Goal: Find specific page/section: Find specific page/section

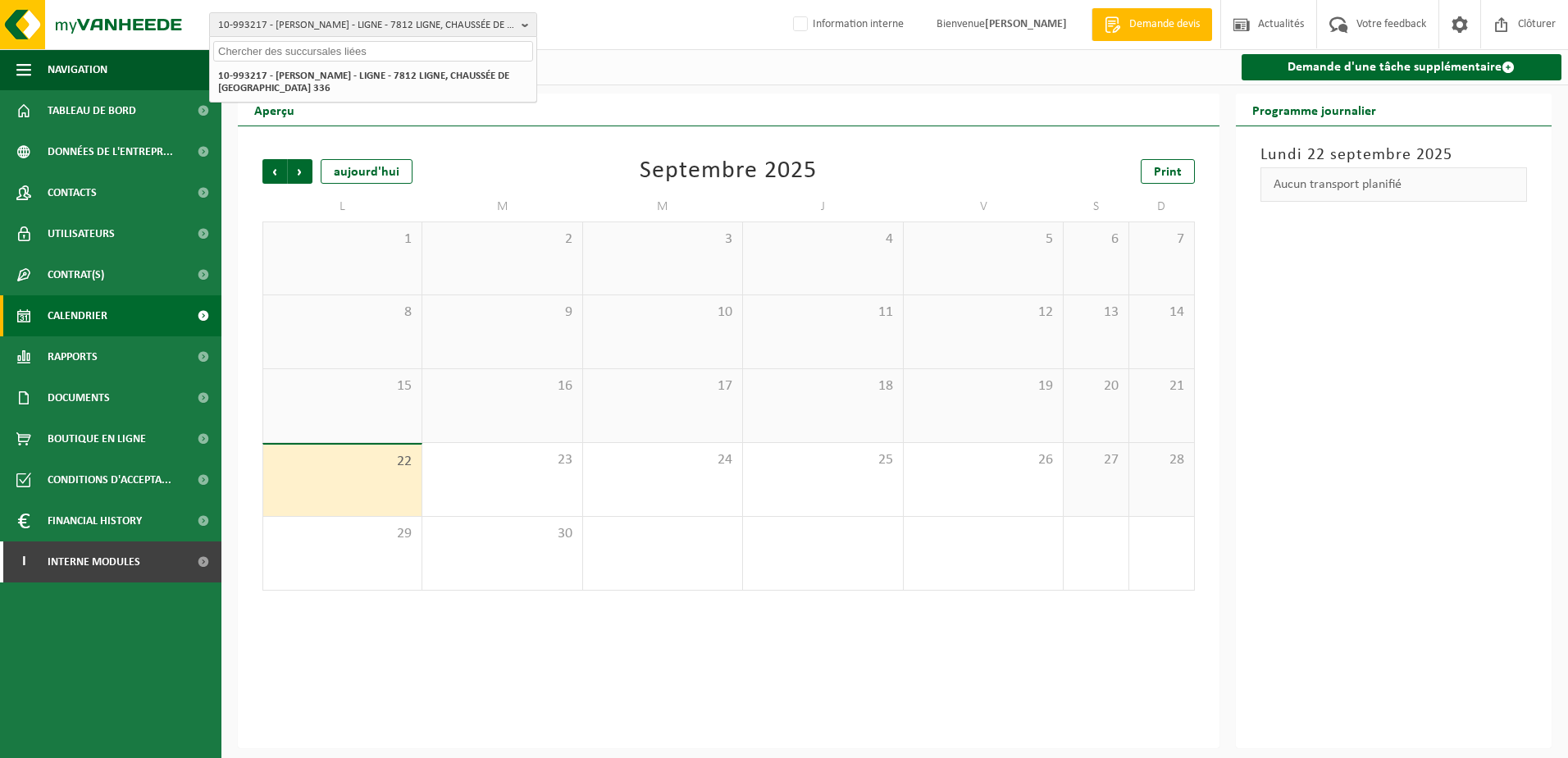
click at [304, 52] on input "text" at bounding box center [372, 51] width 319 height 21
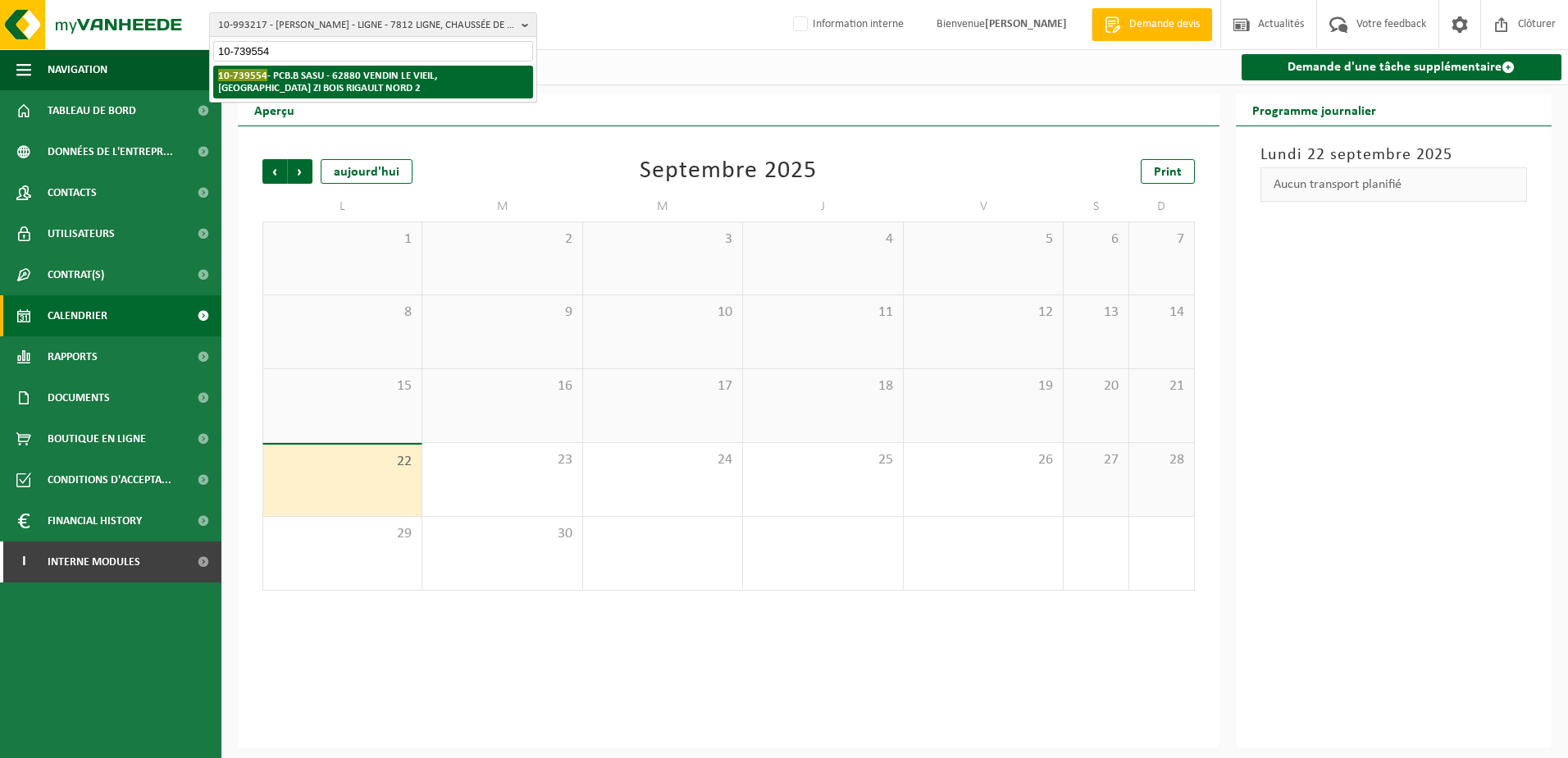
type input "10-739554"
click at [336, 80] on strong "10-739554 - PCB.B SASU - 62880 VENDIN LE VIEIL, RUE CALMETTE ZI BOIS RIGAULT NO…" at bounding box center [327, 81] width 219 height 24
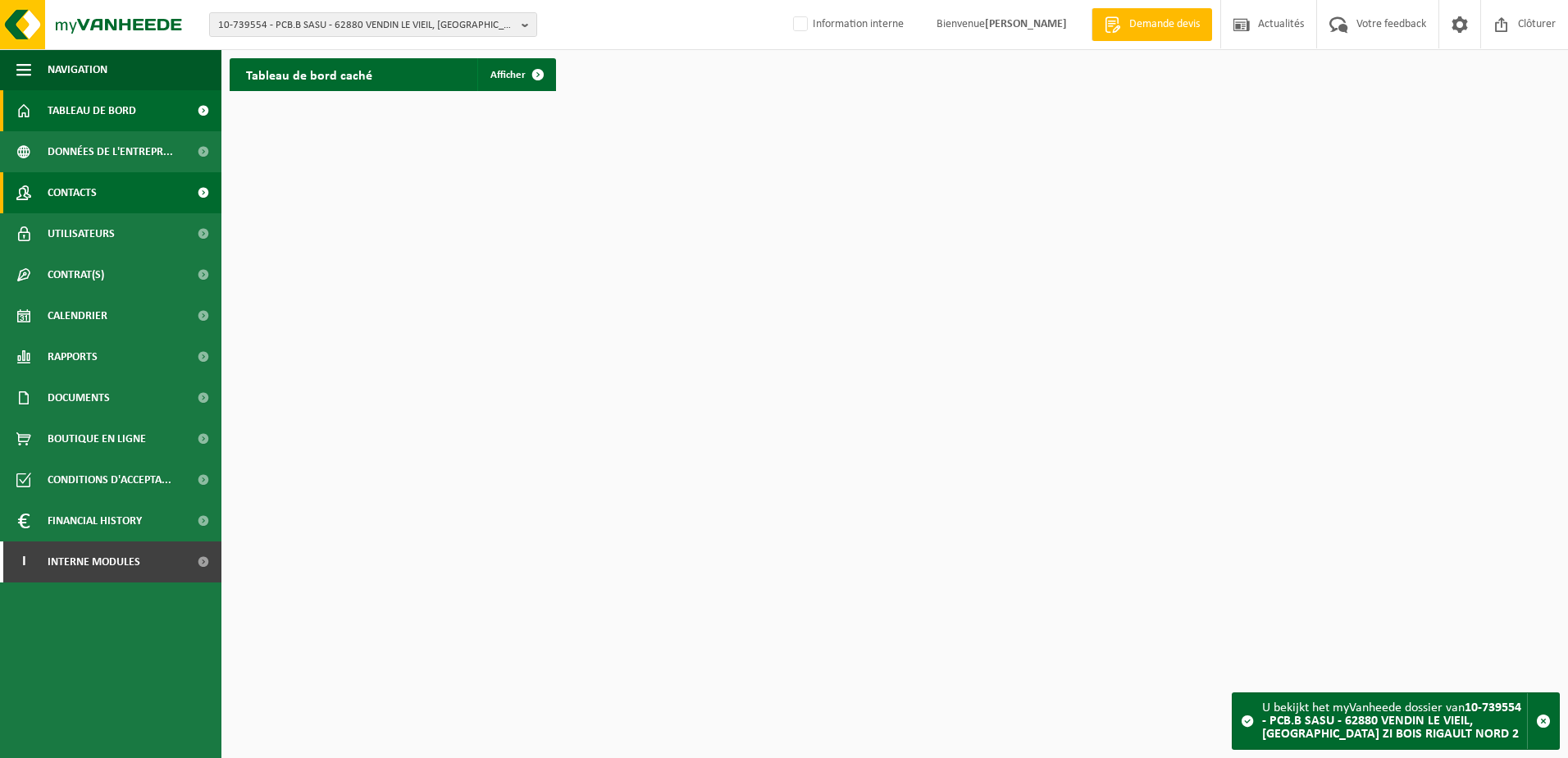
click at [77, 203] on span "Contacts" at bounding box center [72, 192] width 49 height 41
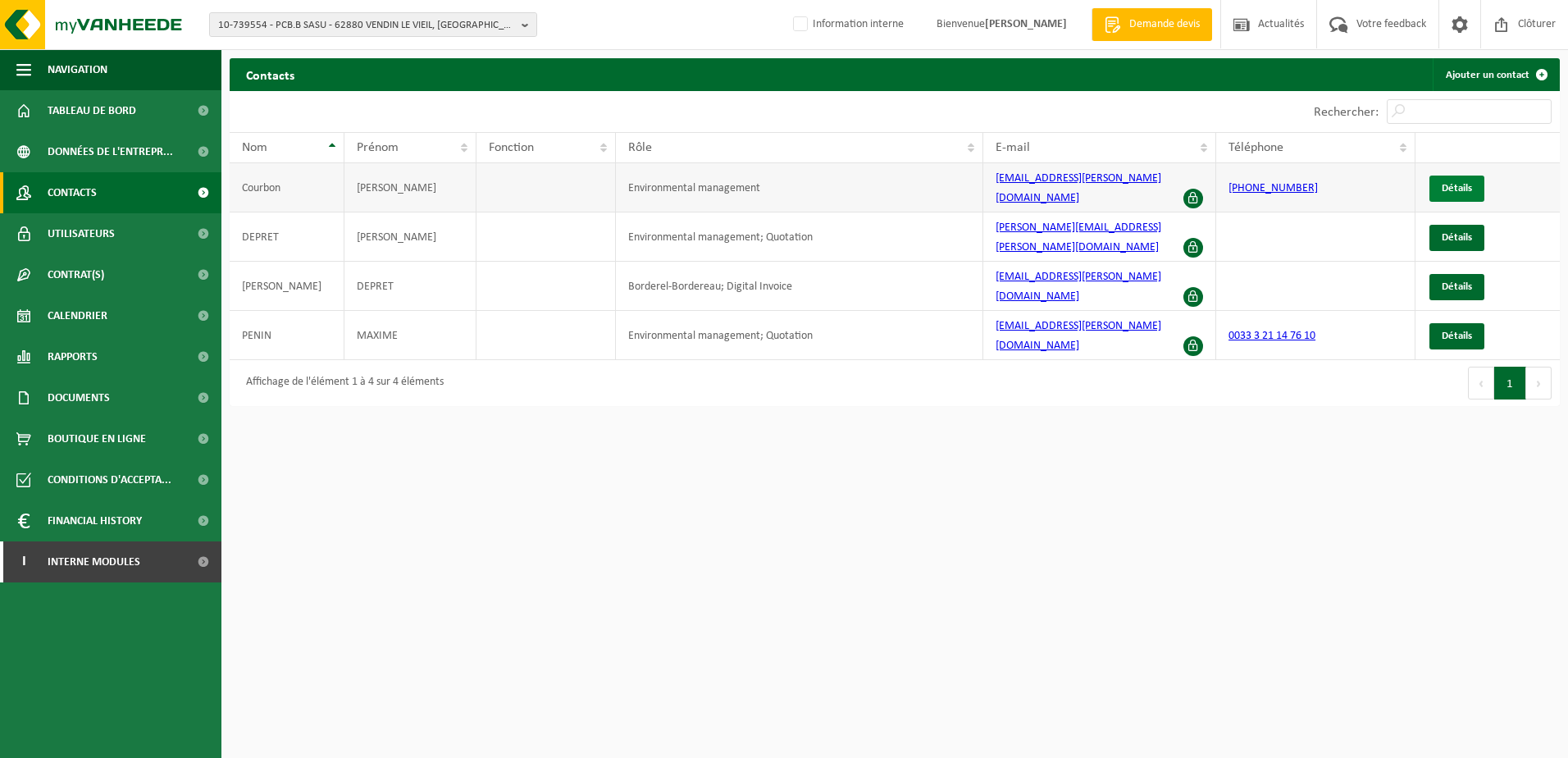
click at [1466, 183] on span "Détails" at bounding box center [1457, 188] width 30 height 11
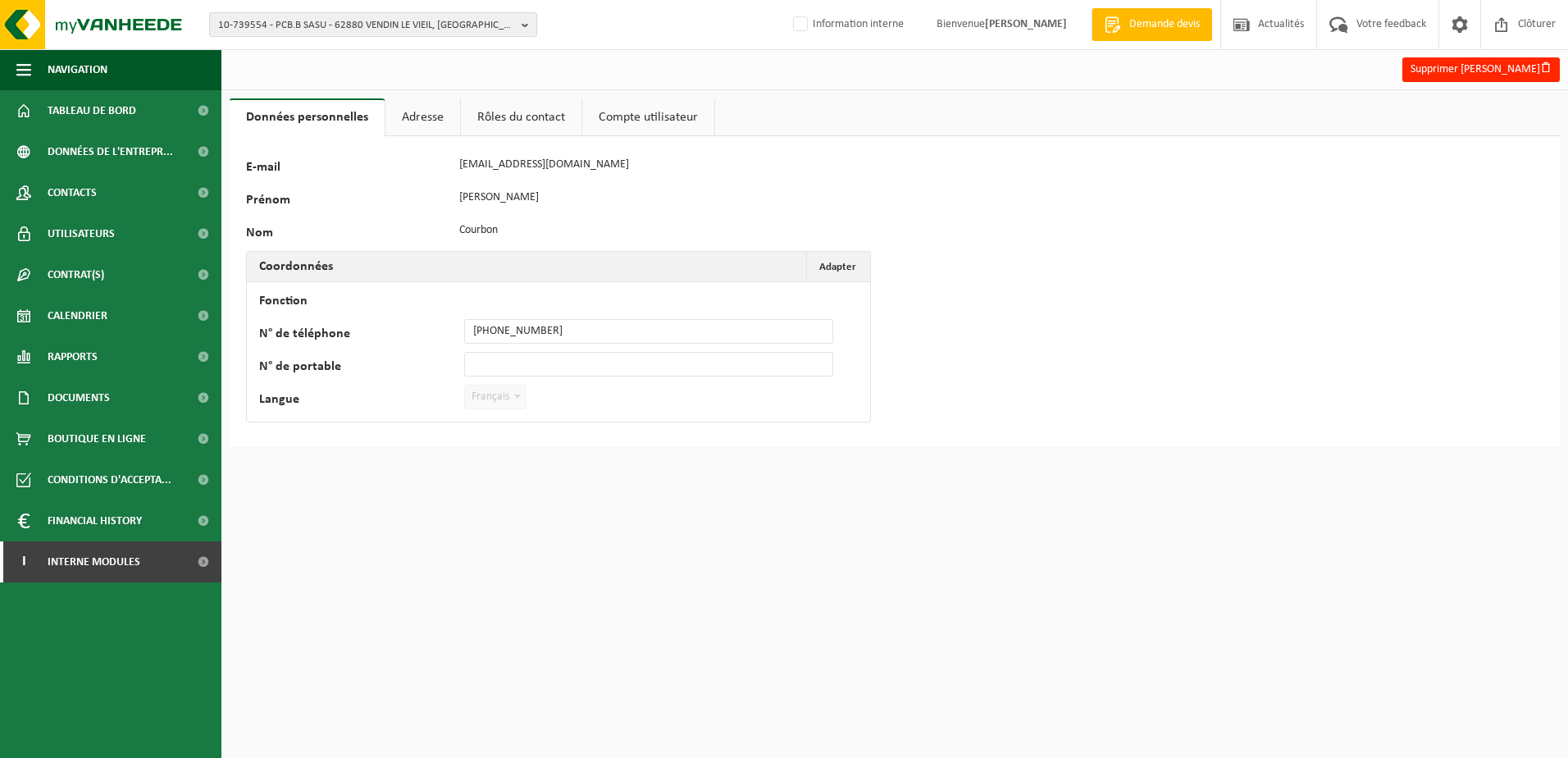
click at [427, 118] on link "Adresse" at bounding box center [423, 117] width 74 height 38
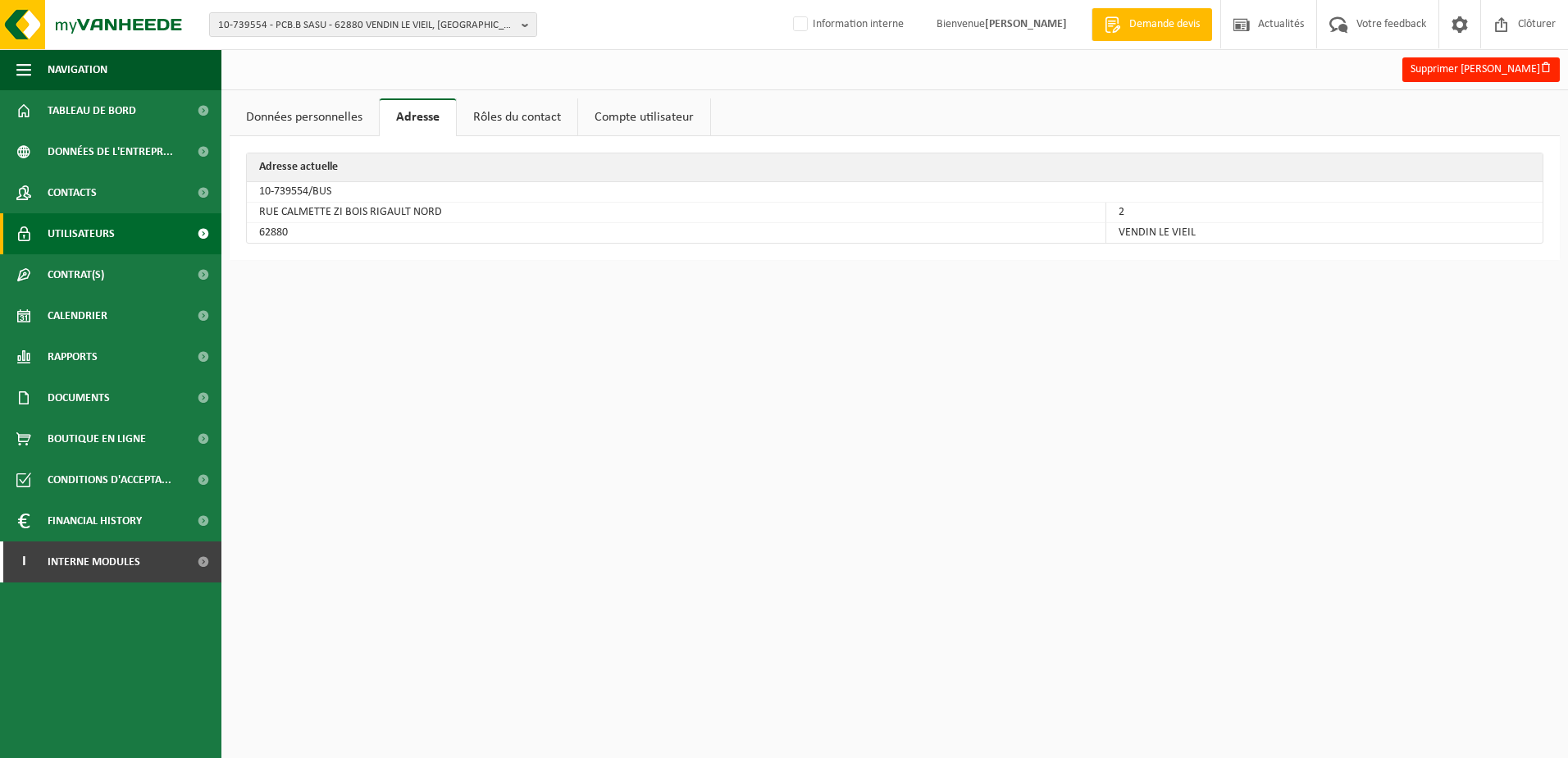
click at [92, 224] on span "Utilisateurs" at bounding box center [81, 233] width 67 height 41
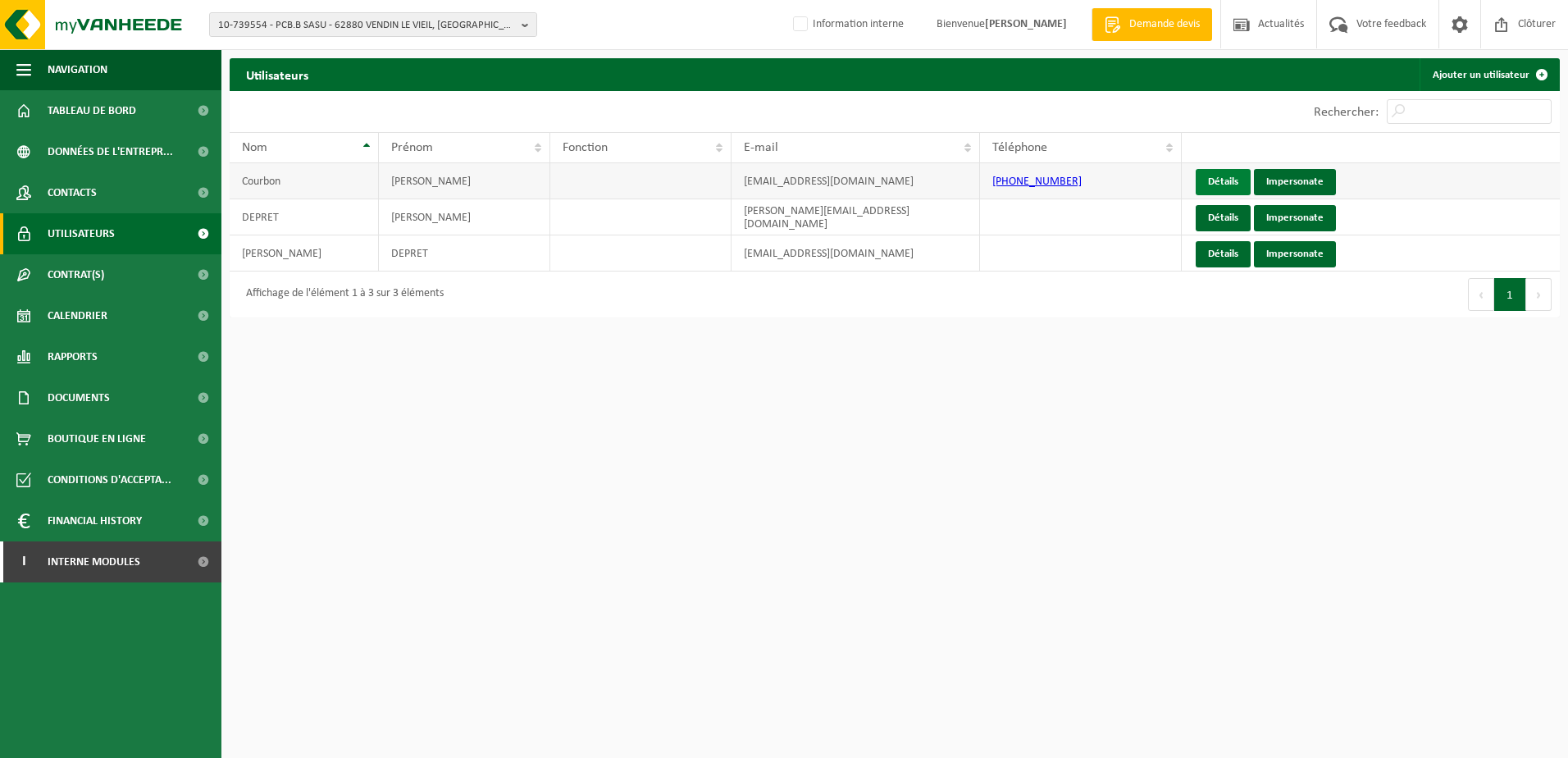
click at [1212, 180] on link "Détails" at bounding box center [1223, 182] width 55 height 26
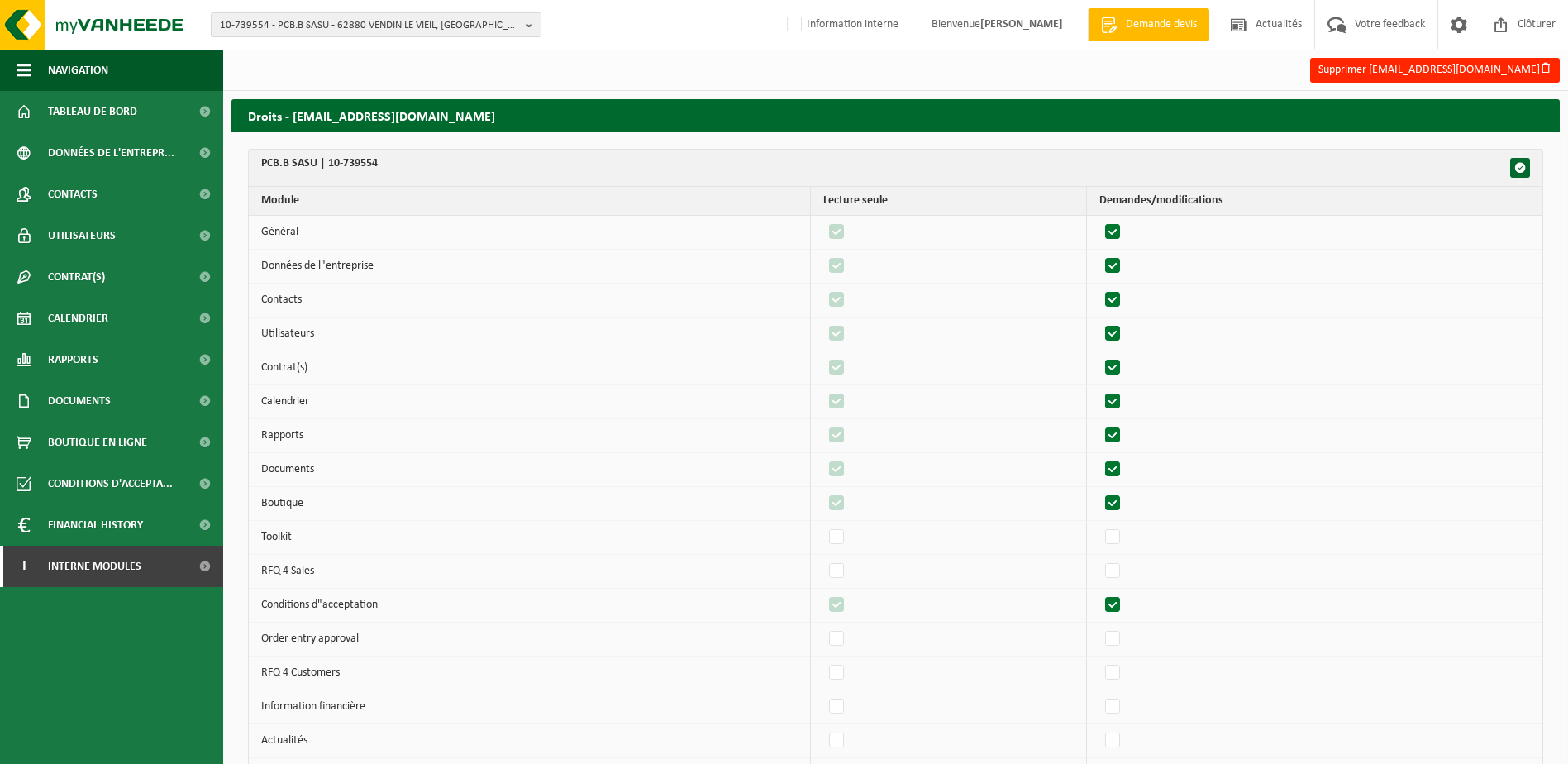
click at [1119, 229] on label"] at bounding box center [1113, 231] width 24 height 25
click at [1099, 220] on input "checkbox" at bounding box center [1098, 219] width 1 height 1
click at [1118, 229] on label"] at bounding box center [1113, 231] width 24 height 25
click at [1099, 220] on input "checkbox" at bounding box center [1098, 219] width 1 height 1
checkbox input "true"
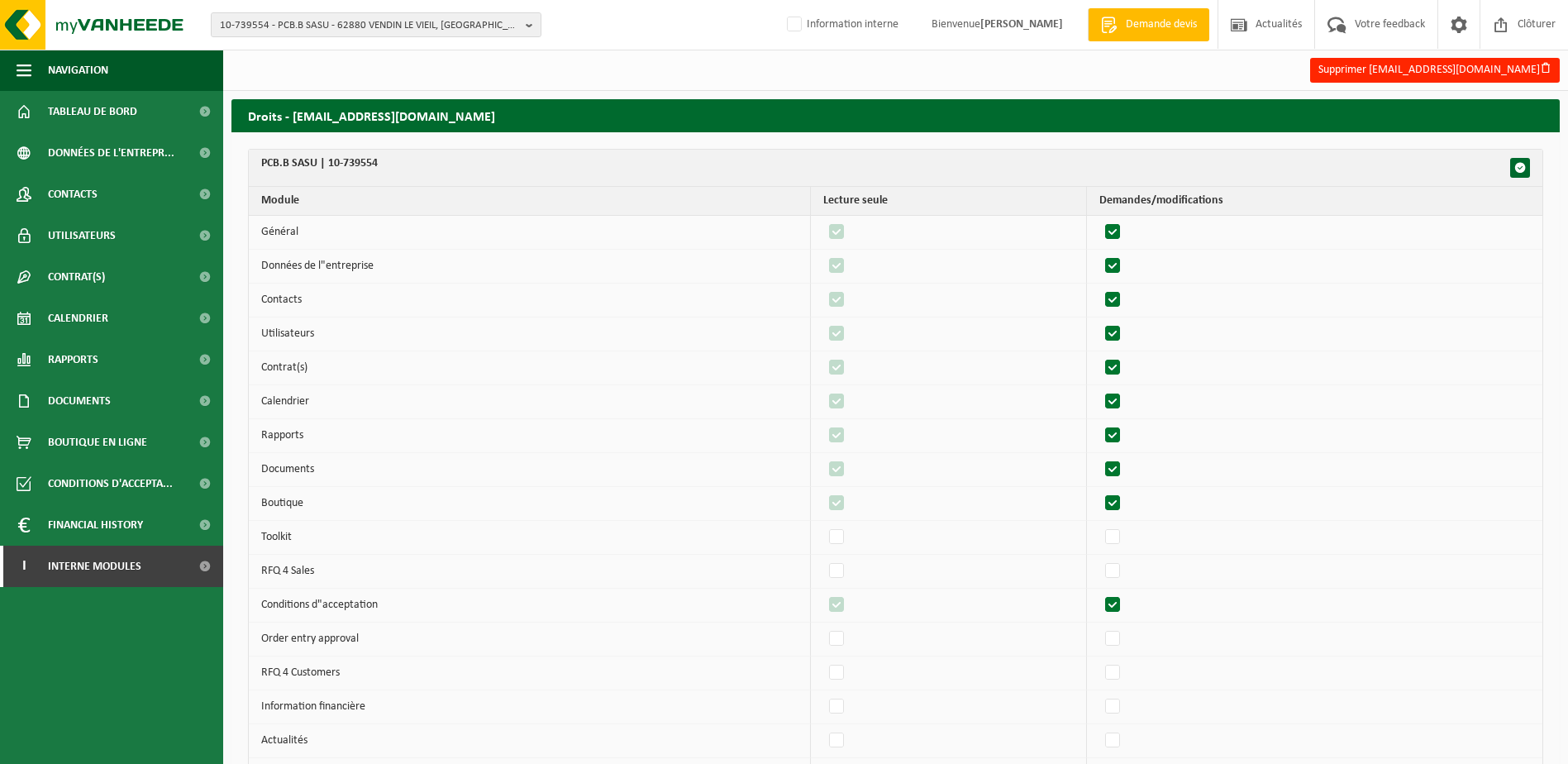
click at [1118, 262] on label"] at bounding box center [1113, 266] width 24 height 25
click at [1099, 254] on input "checkbox" at bounding box center [1098, 253] width 1 height 1
click at [1118, 263] on label"] at bounding box center [1113, 266] width 24 height 25
click at [1099, 254] on input "checkbox" at bounding box center [1098, 253] width 1 height 1
checkbox input "true"
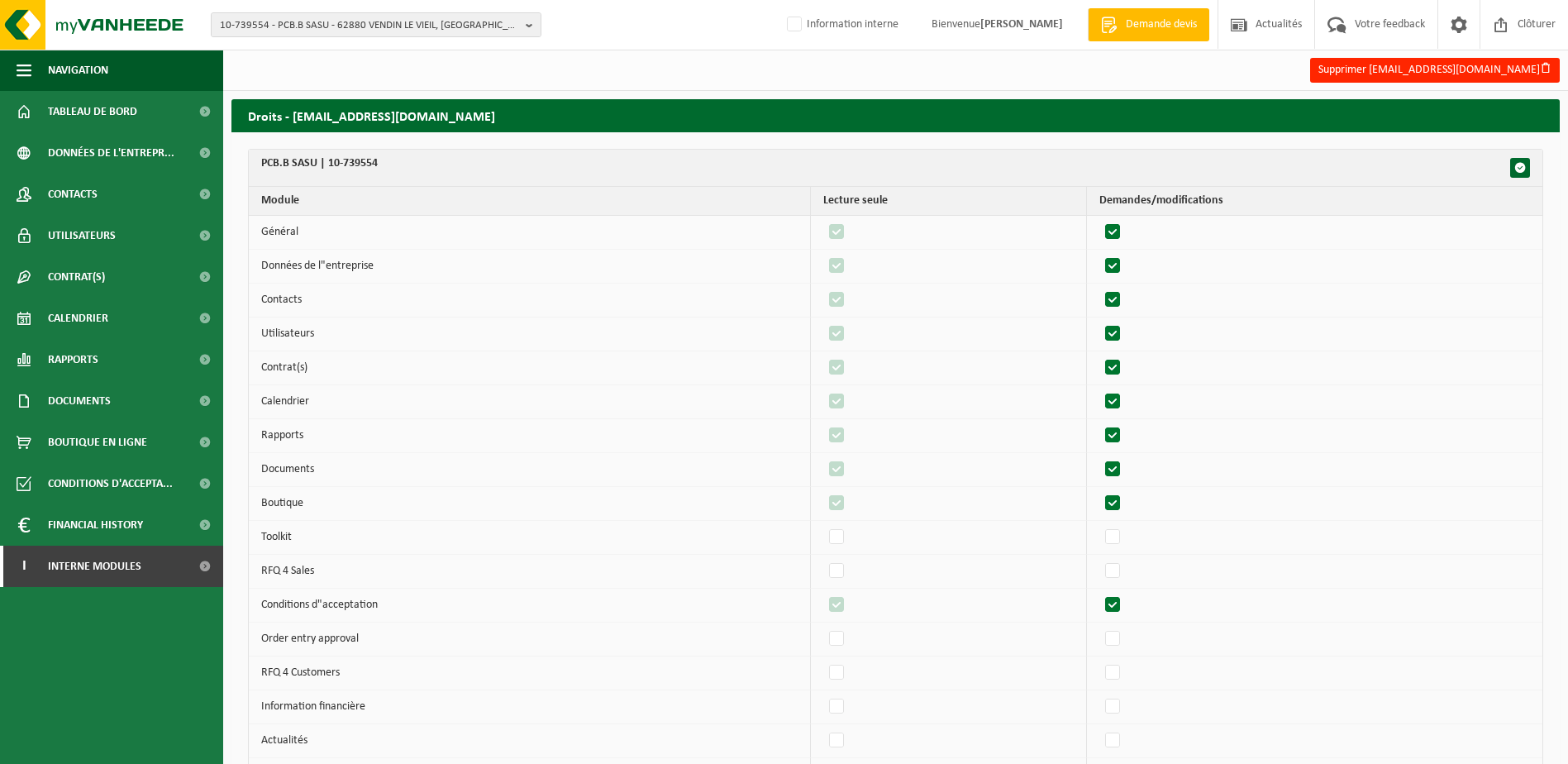
click at [1115, 293] on label"] at bounding box center [1113, 299] width 24 height 25
click at [1099, 287] on input "checkbox" at bounding box center [1098, 286] width 1 height 1
click at [1116, 296] on label"] at bounding box center [1113, 299] width 24 height 25
click at [1099, 287] on input "checkbox" at bounding box center [1098, 286] width 1 height 1
checkbox input "true"
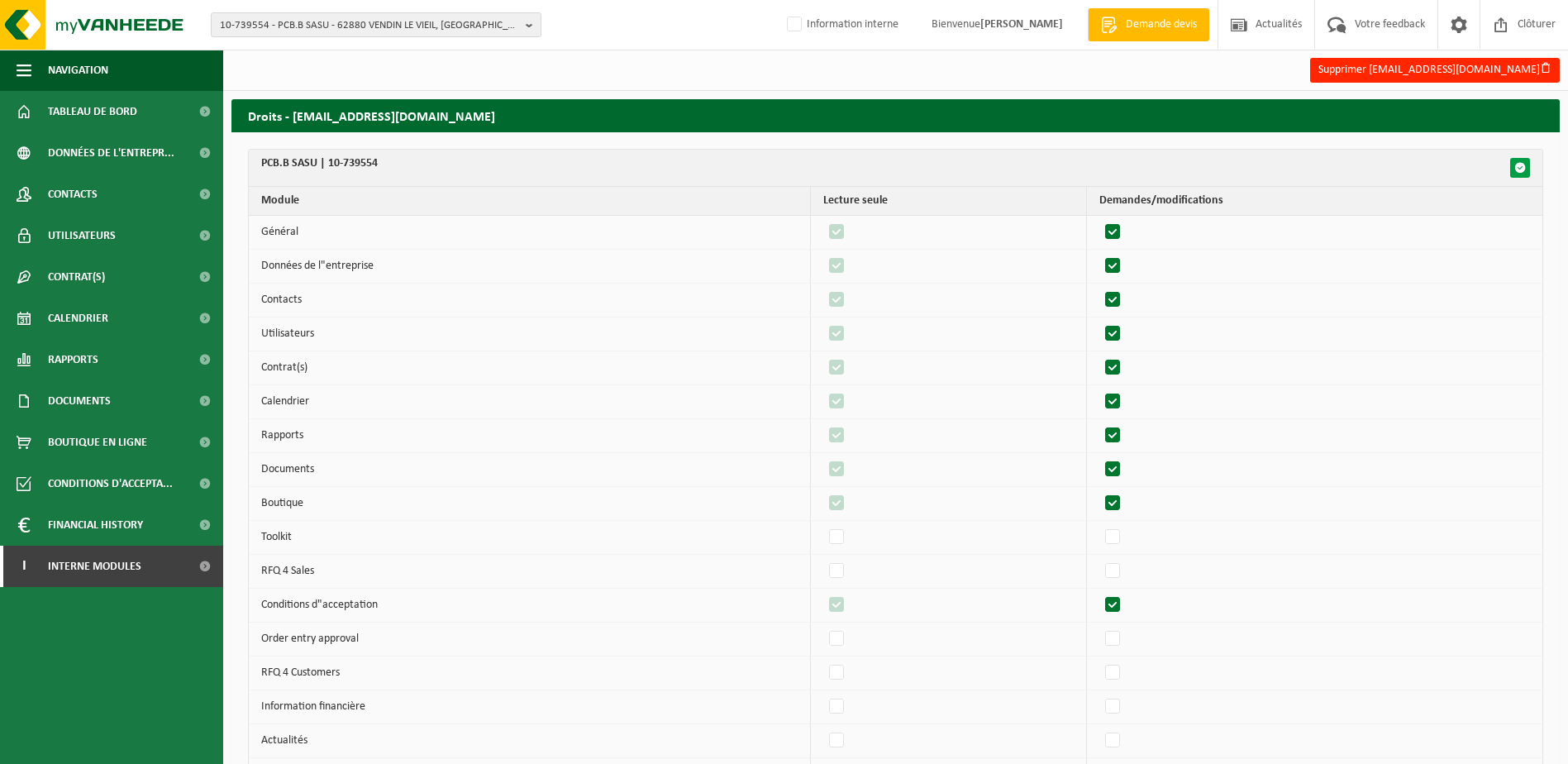
click at [1523, 170] on button "button" at bounding box center [1520, 167] width 20 height 20
checkbox input "true"
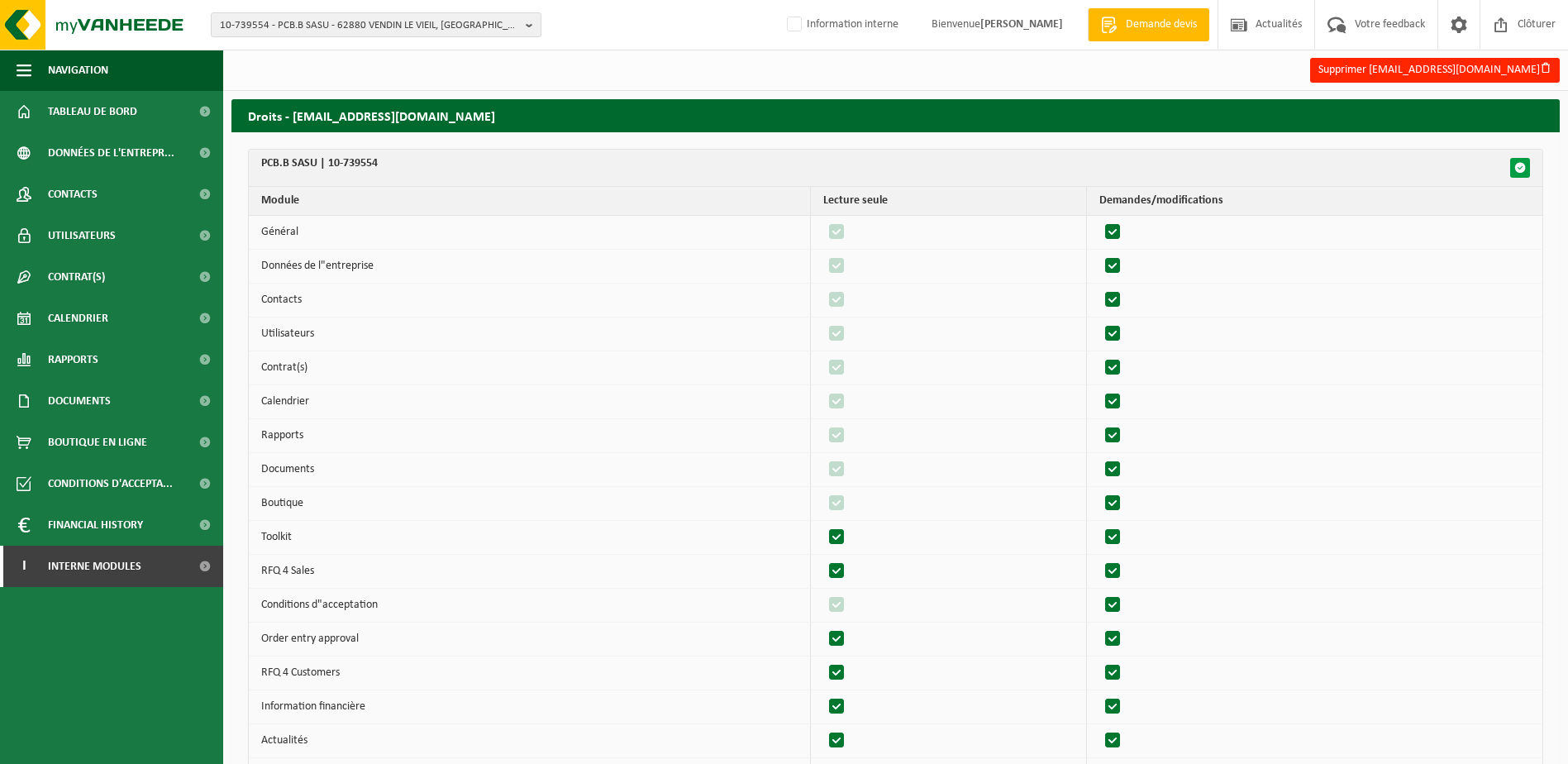
checkbox input "true"
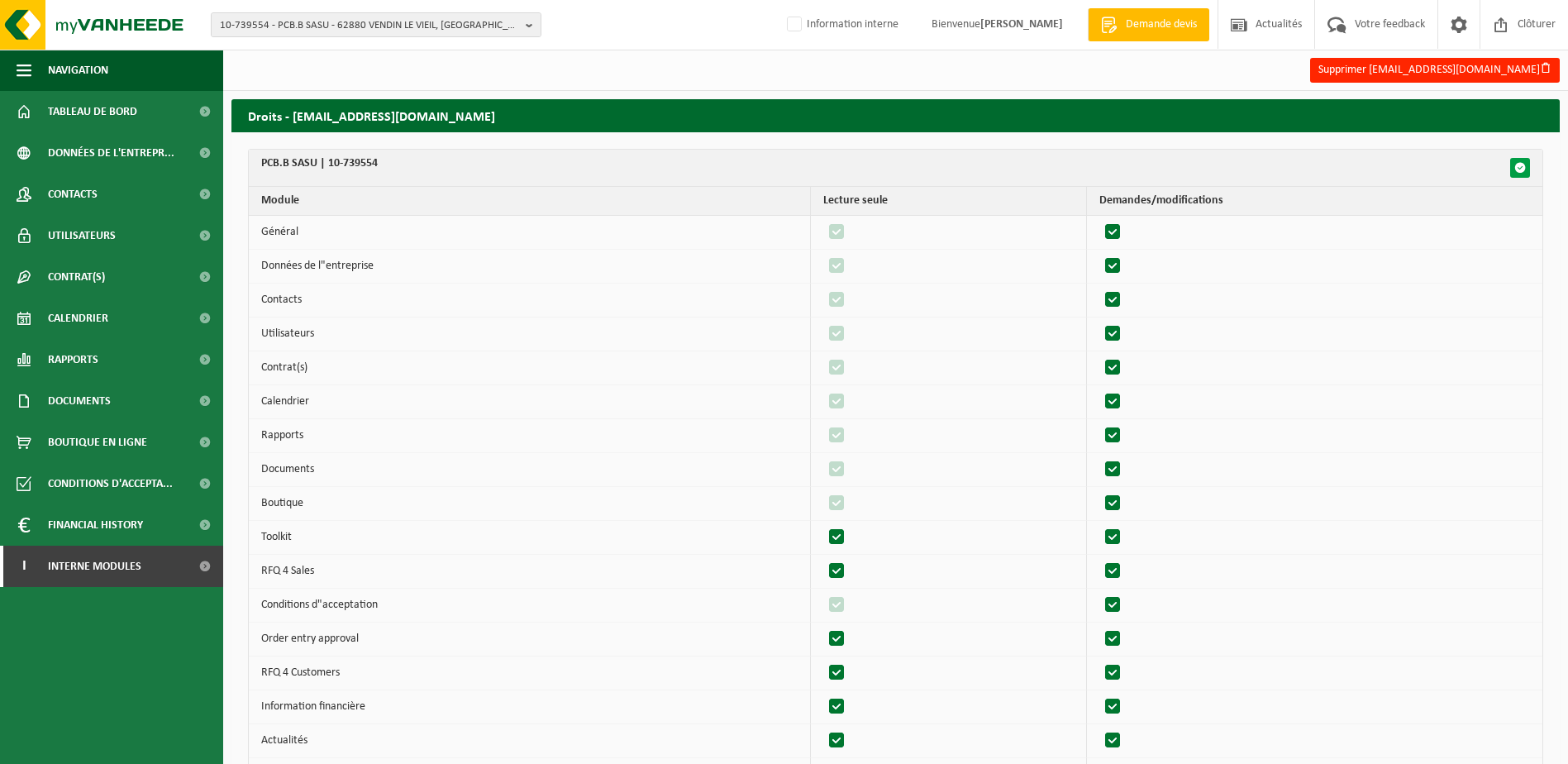
checkbox input "true"
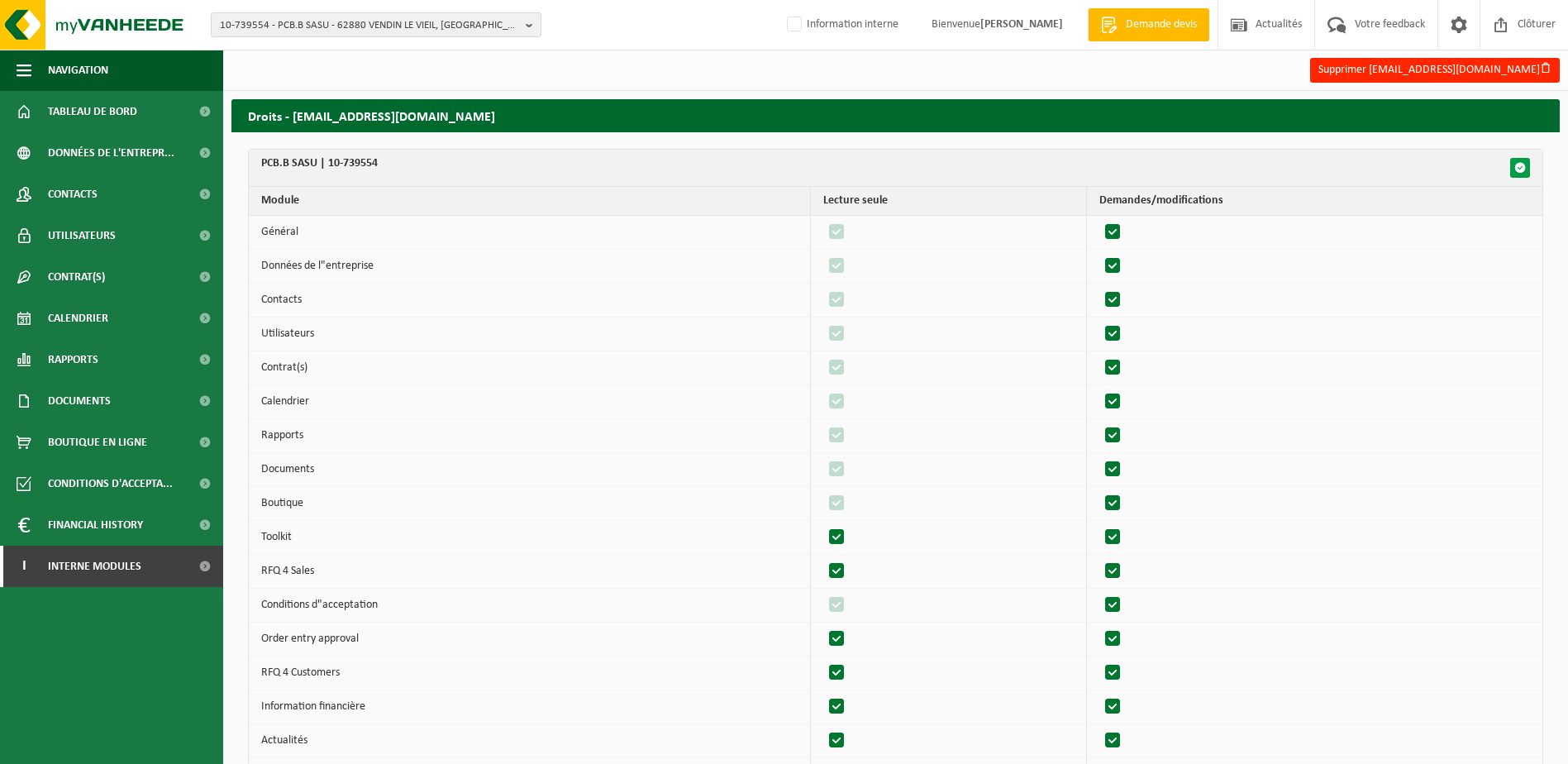
checkbox input "true"
click at [1522, 170] on span "button" at bounding box center [1520, 168] width 12 height 12
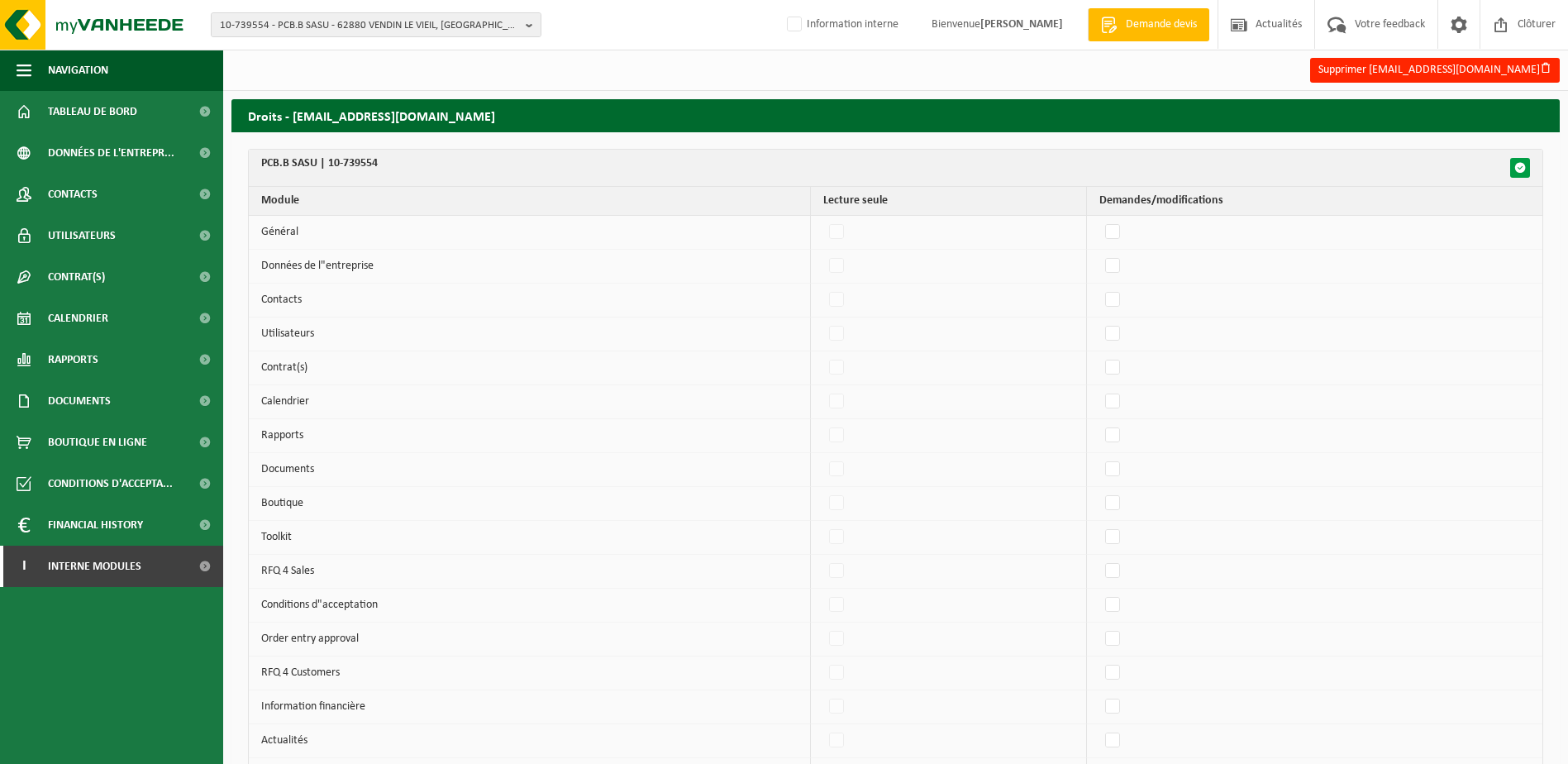
checkbox input "false"
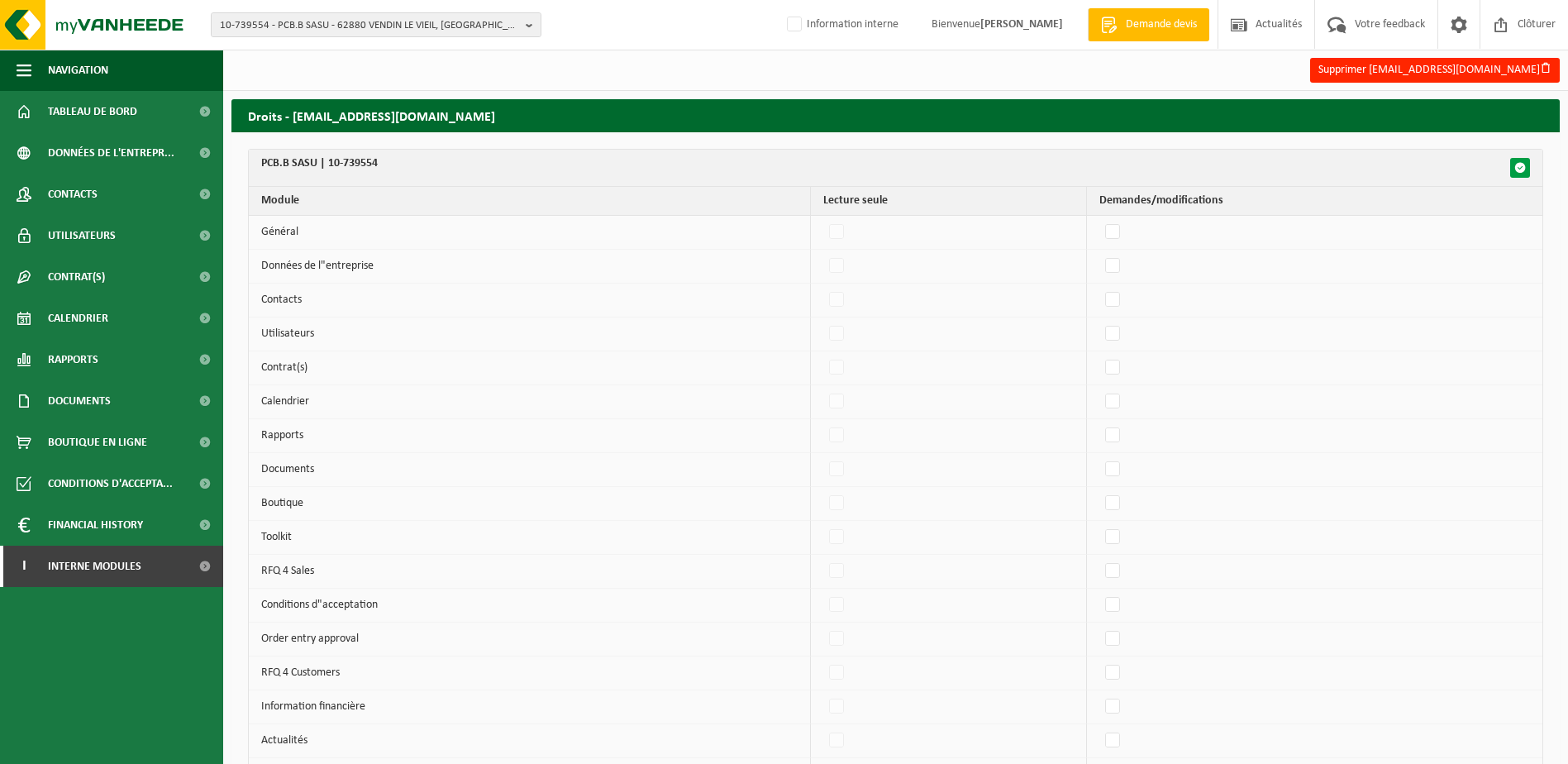
checkbox input "false"
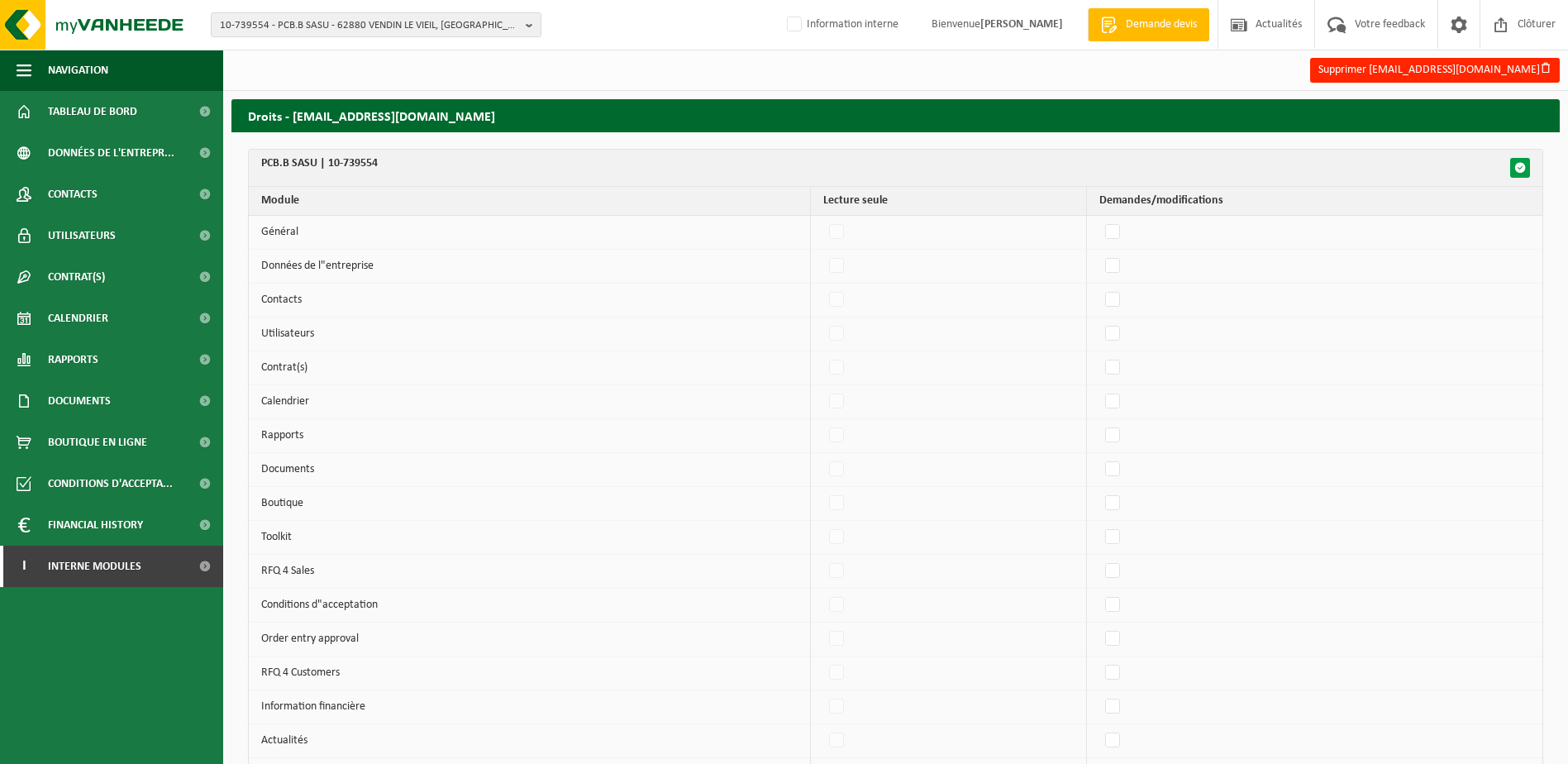
checkbox input "false"
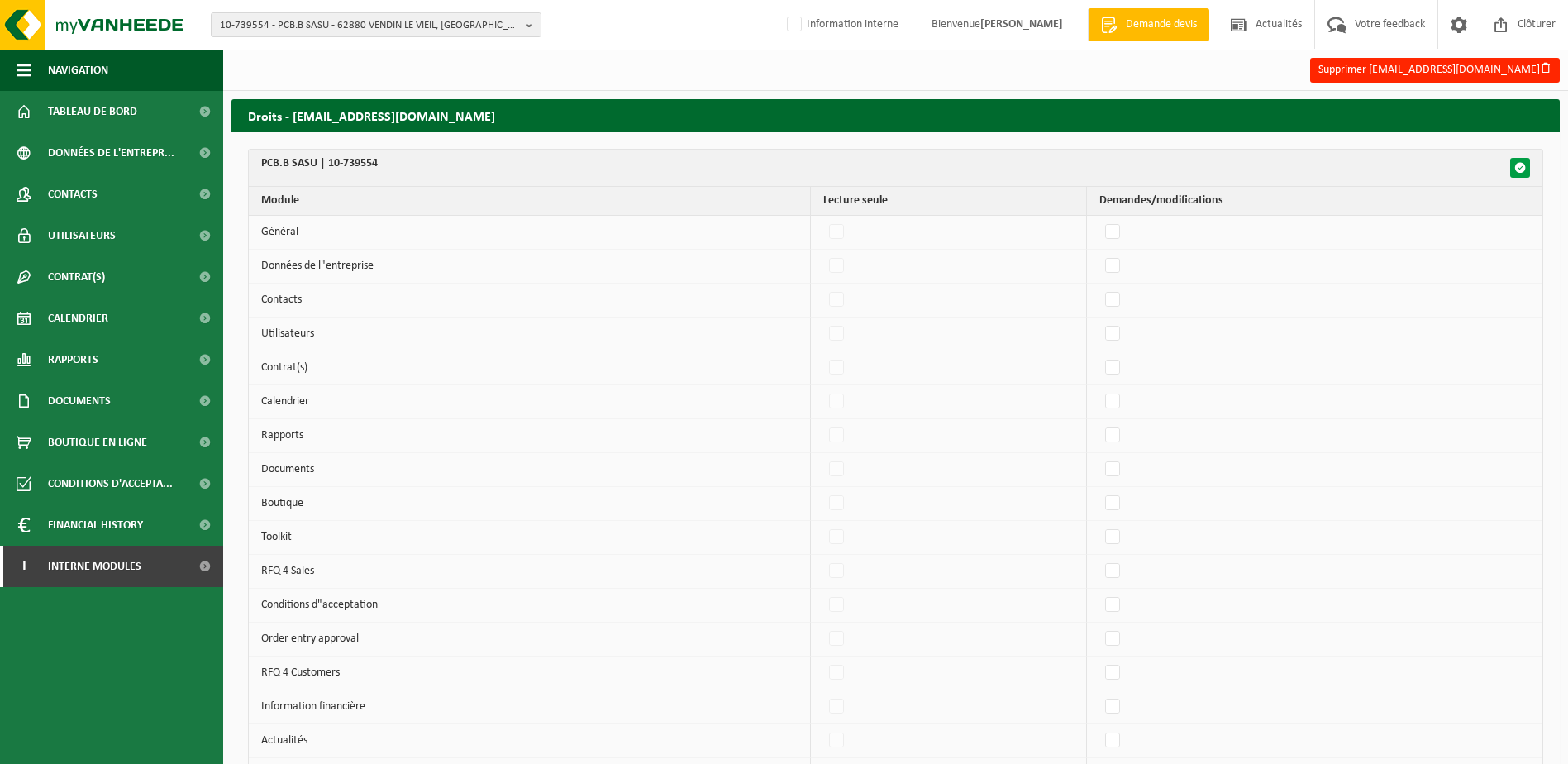
checkbox input "false"
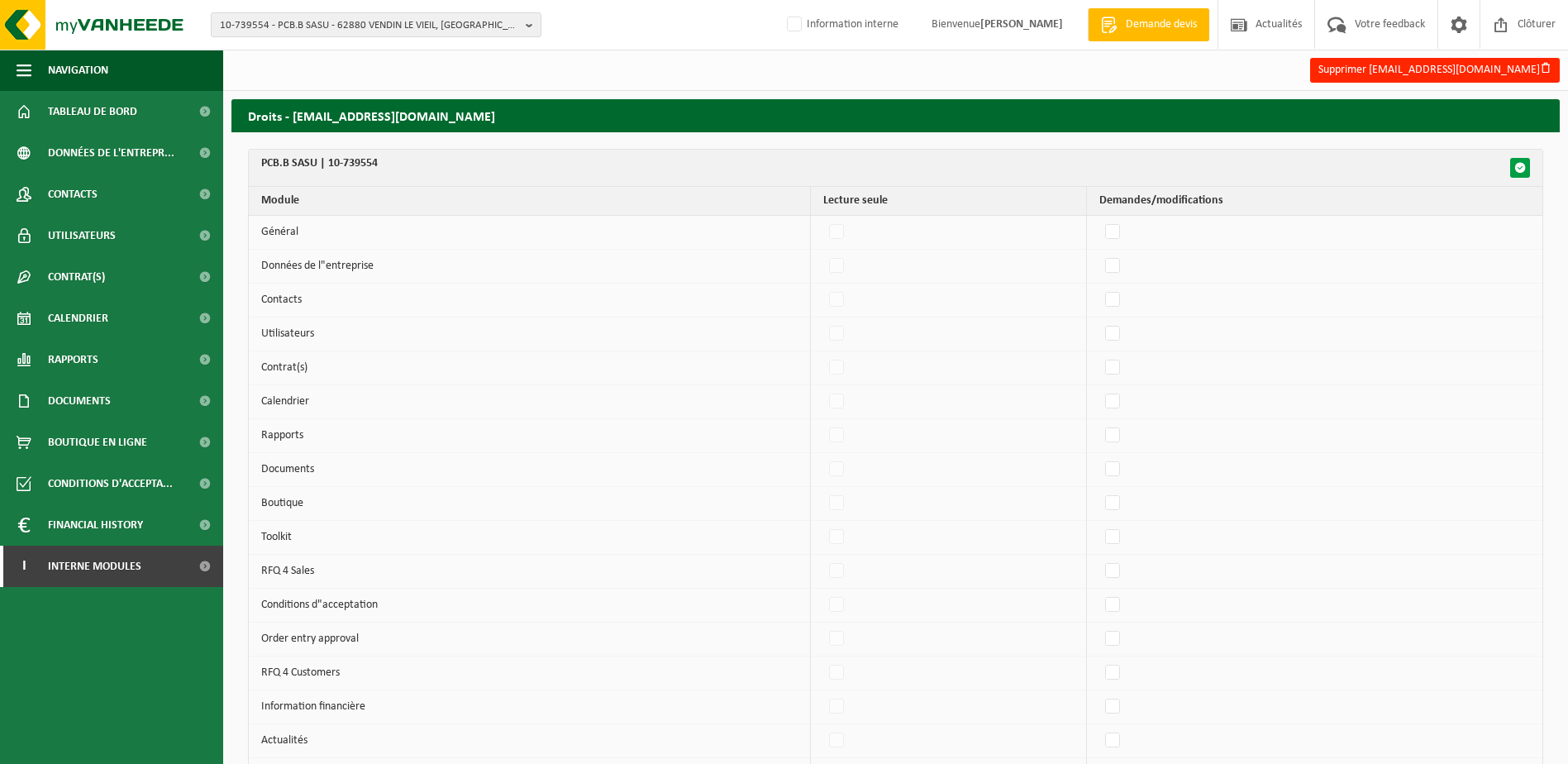
checkbox input "false"
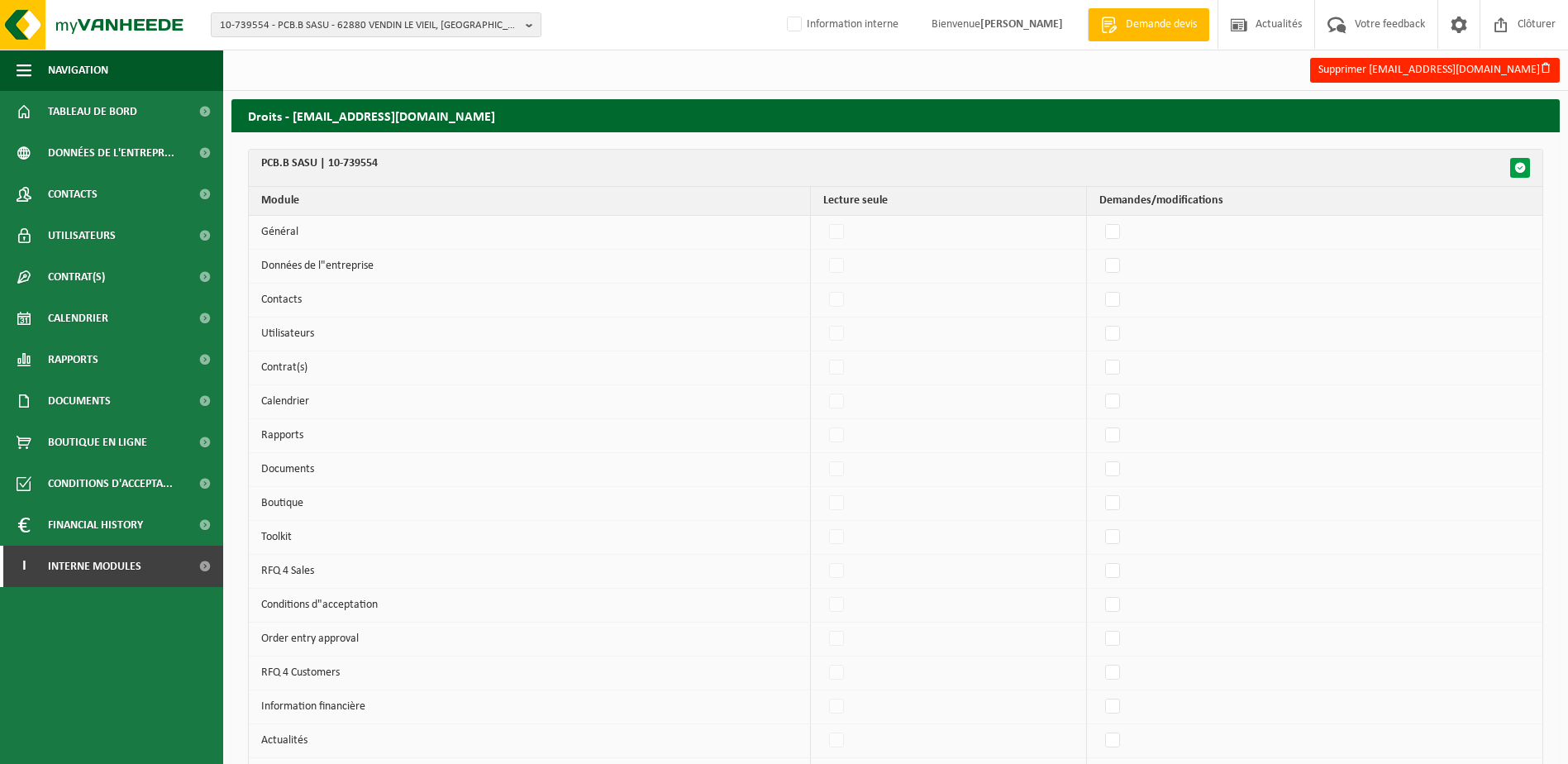
checkbox input "false"
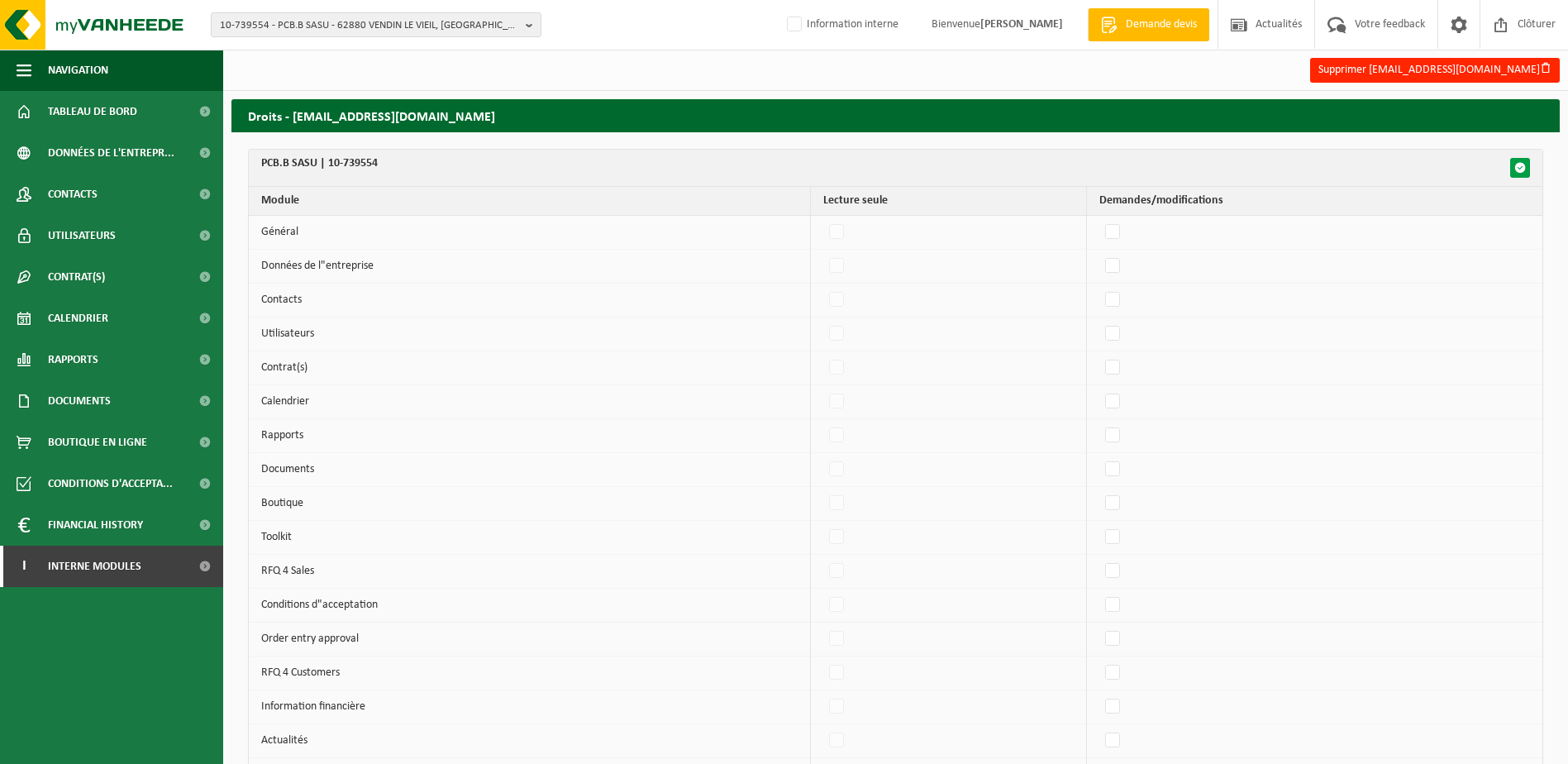
checkbox input "false"
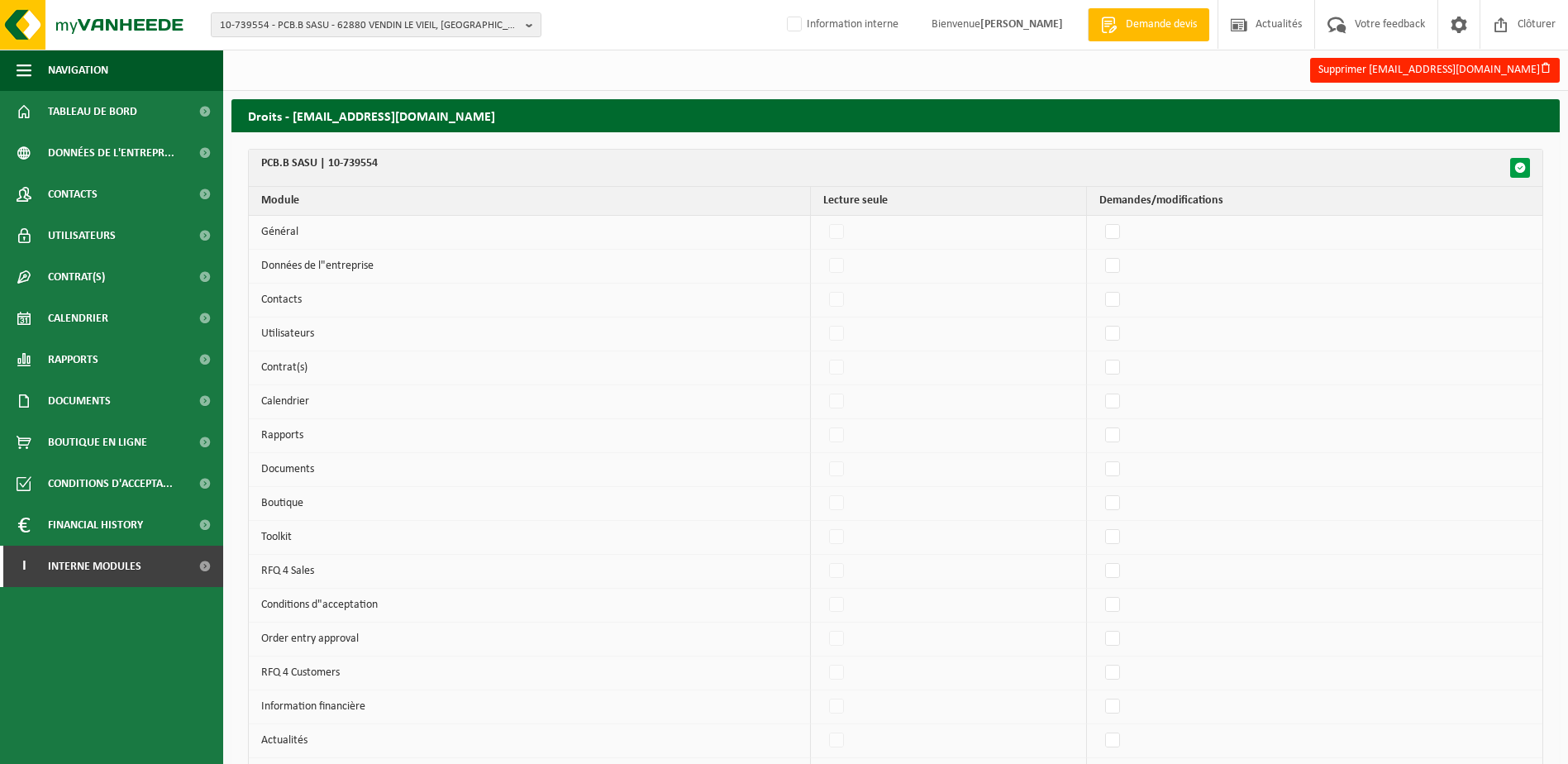
checkbox input "false"
click at [1522, 170] on span "button" at bounding box center [1520, 168] width 12 height 12
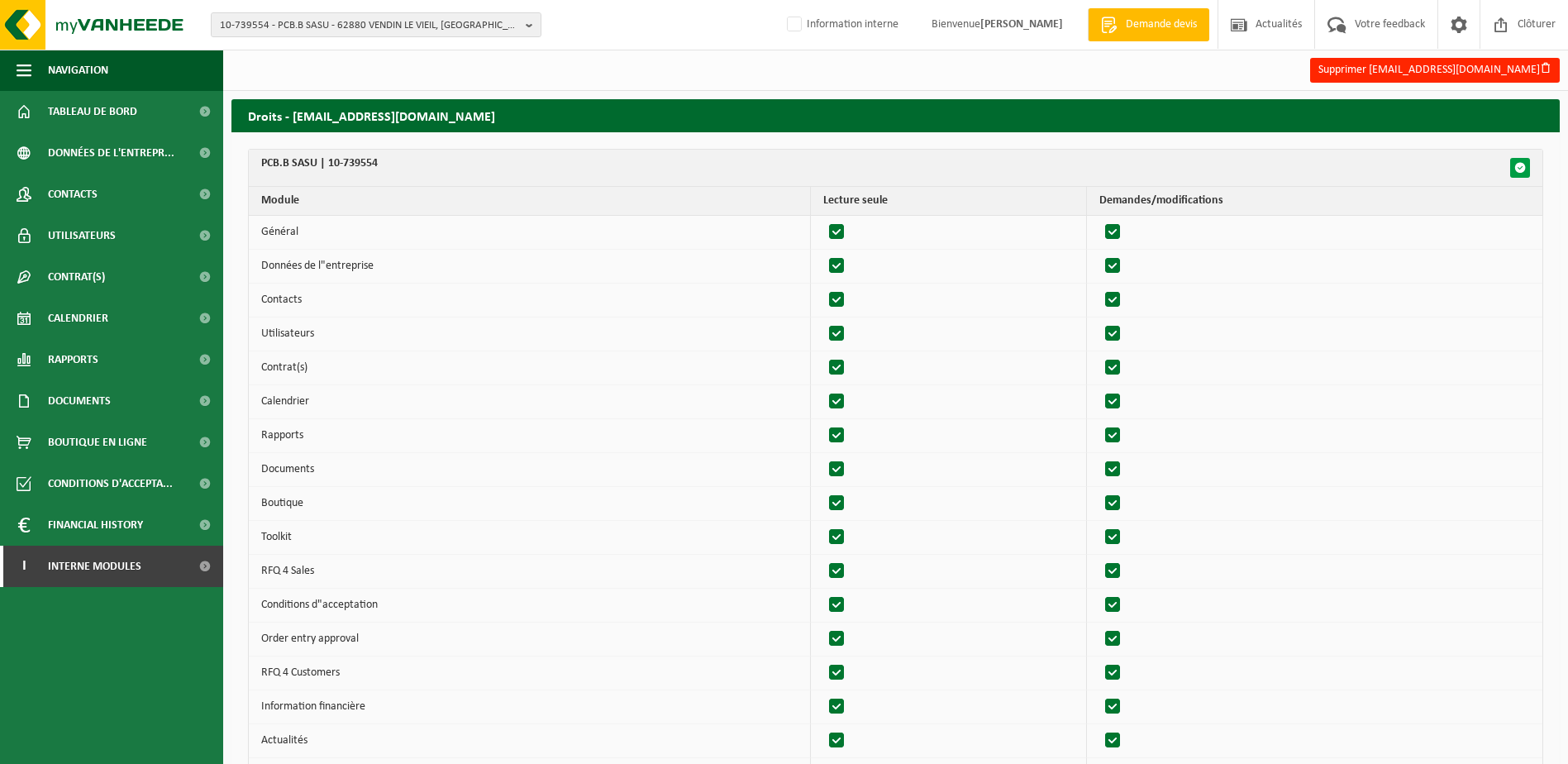
checkbox input "true"
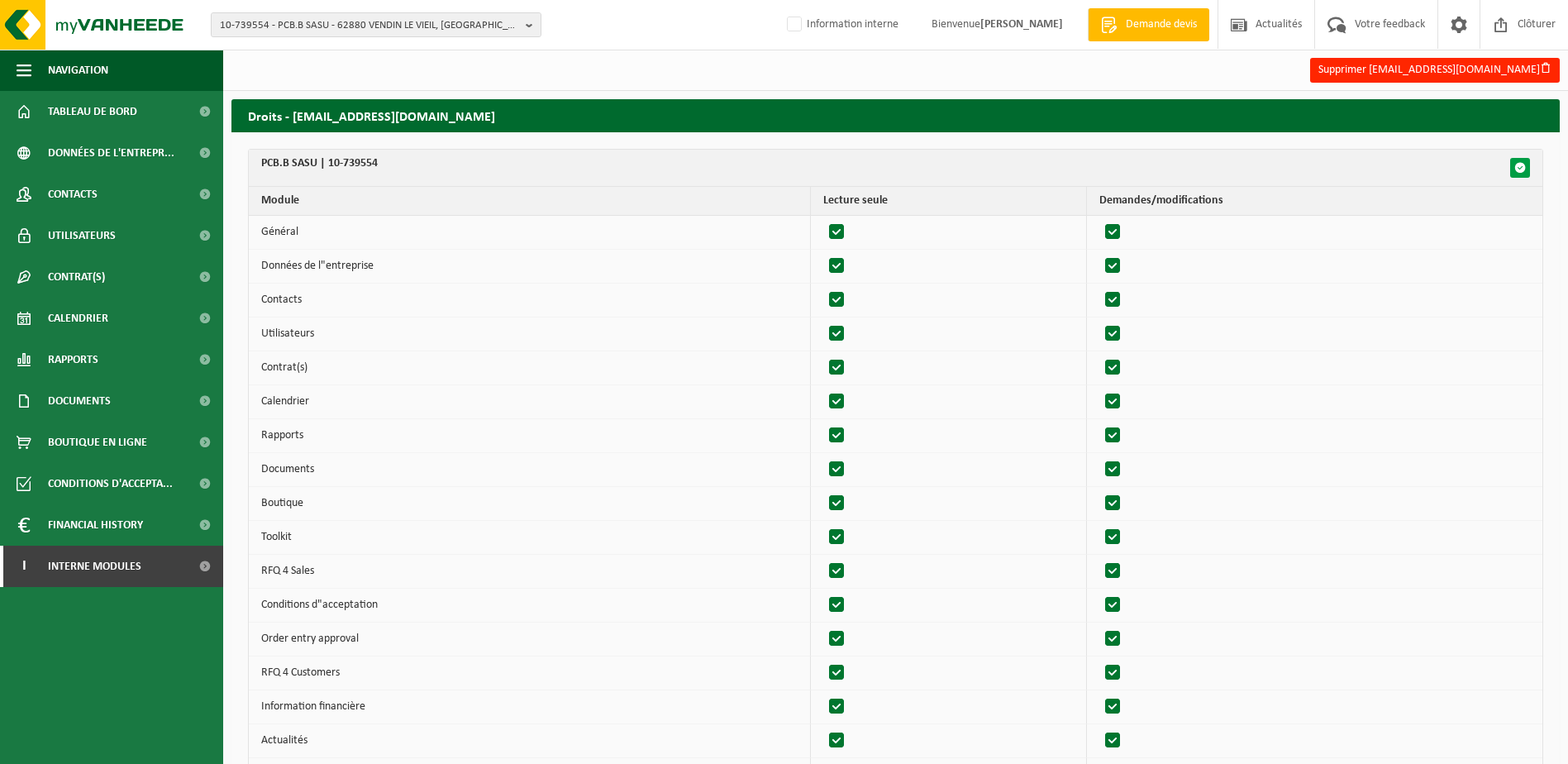
checkbox input "true"
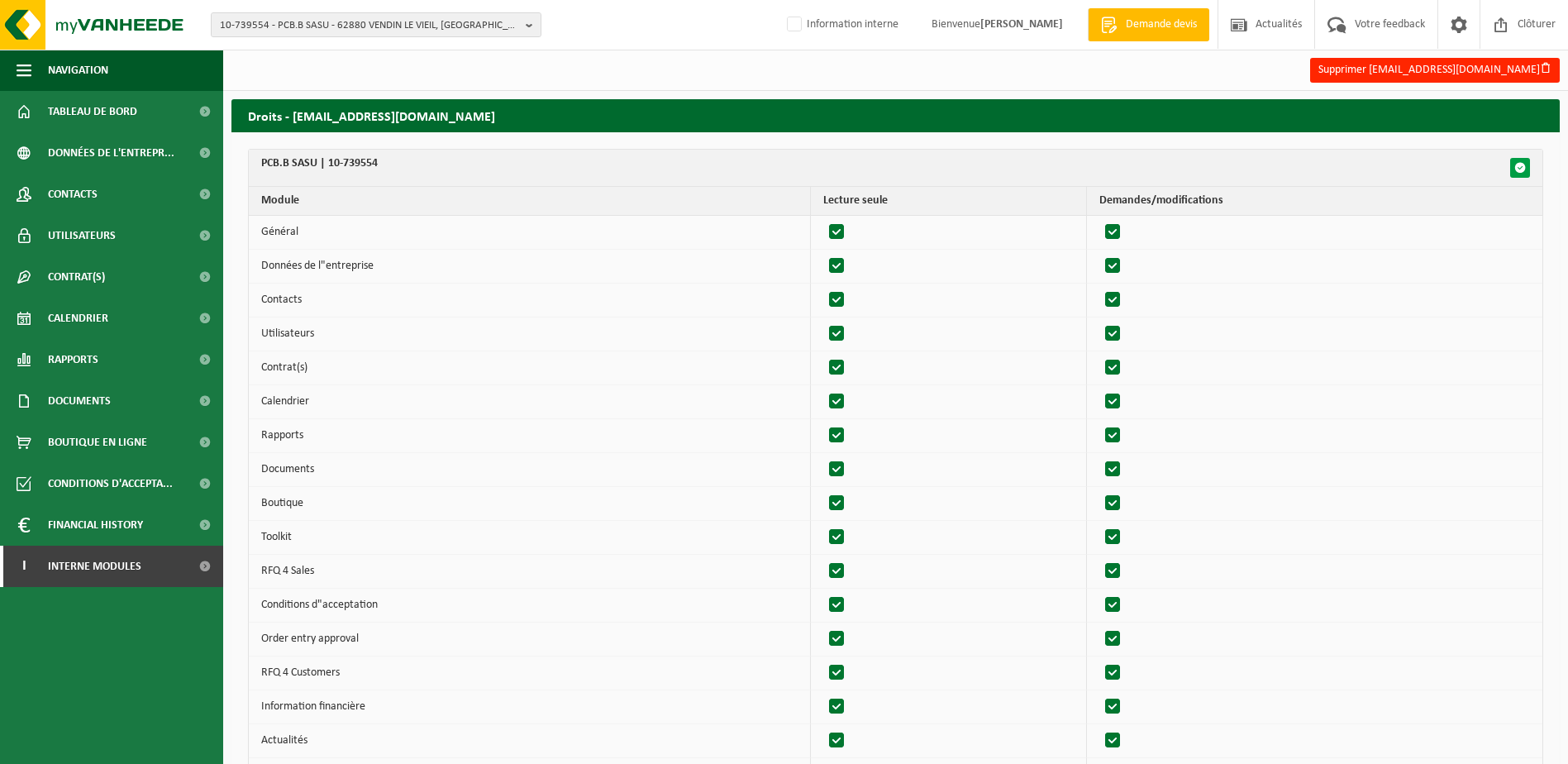
checkbox input "true"
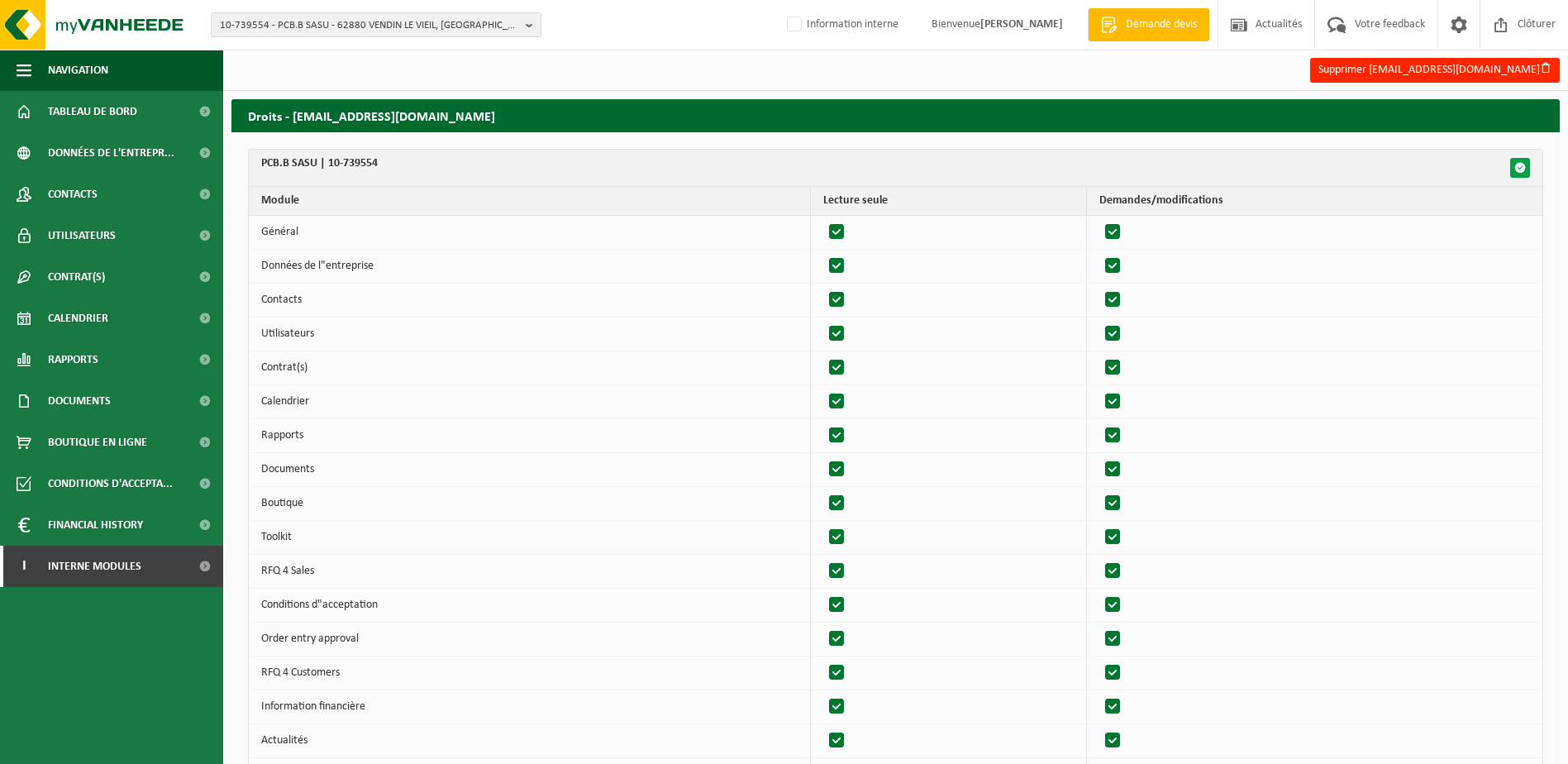
checkbox input "true"
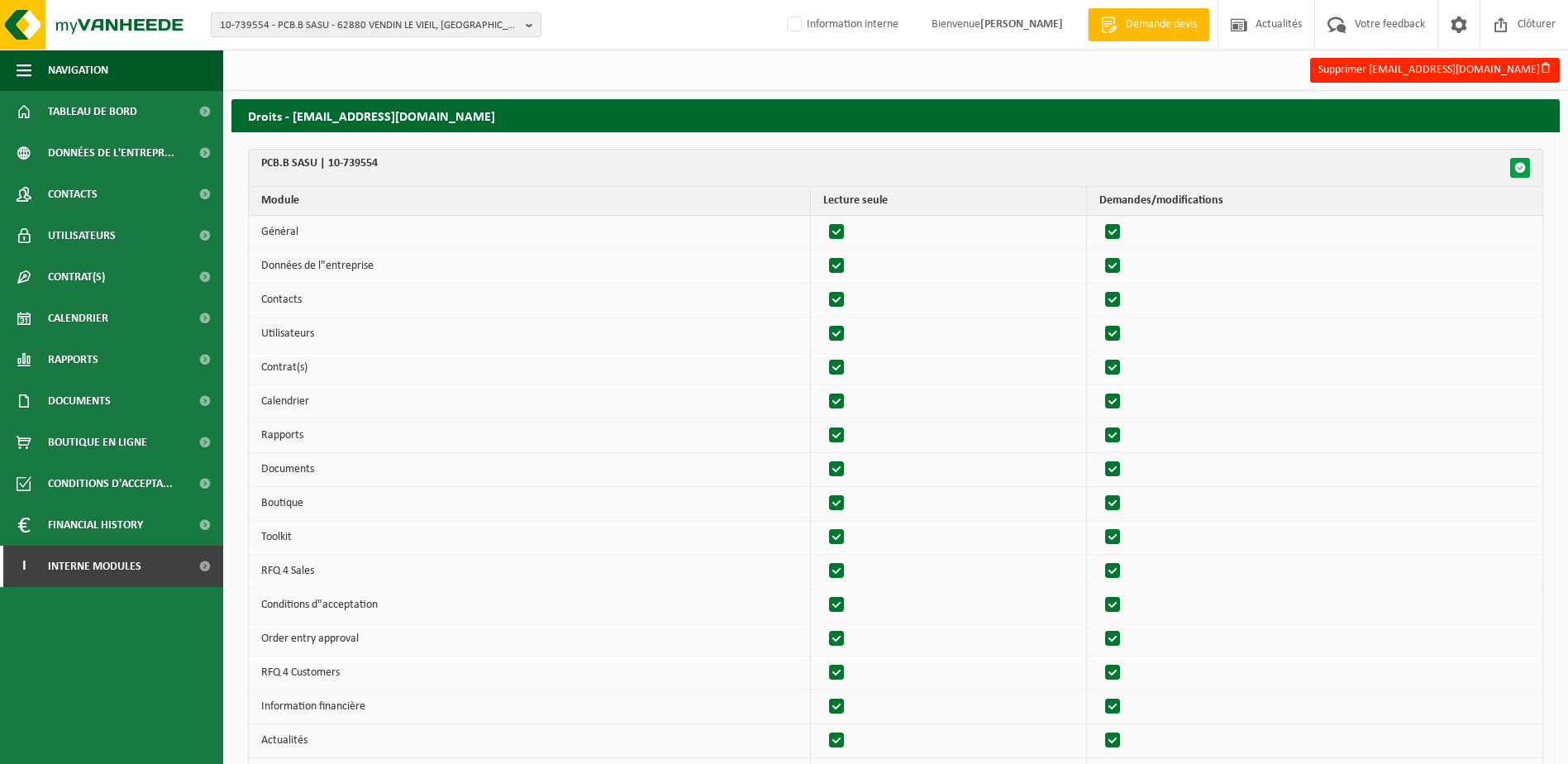
checkbox input "true"
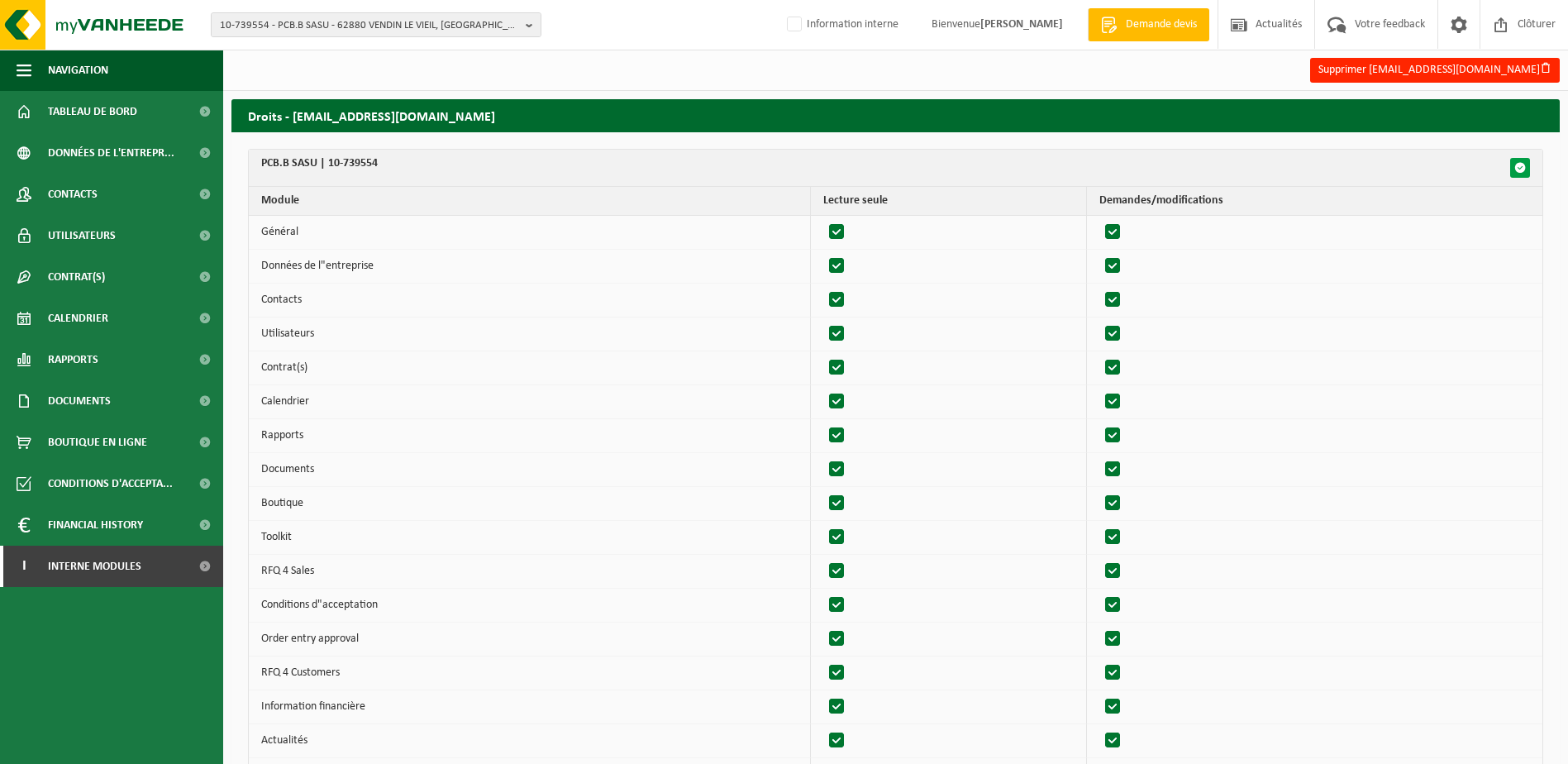
checkbox input "true"
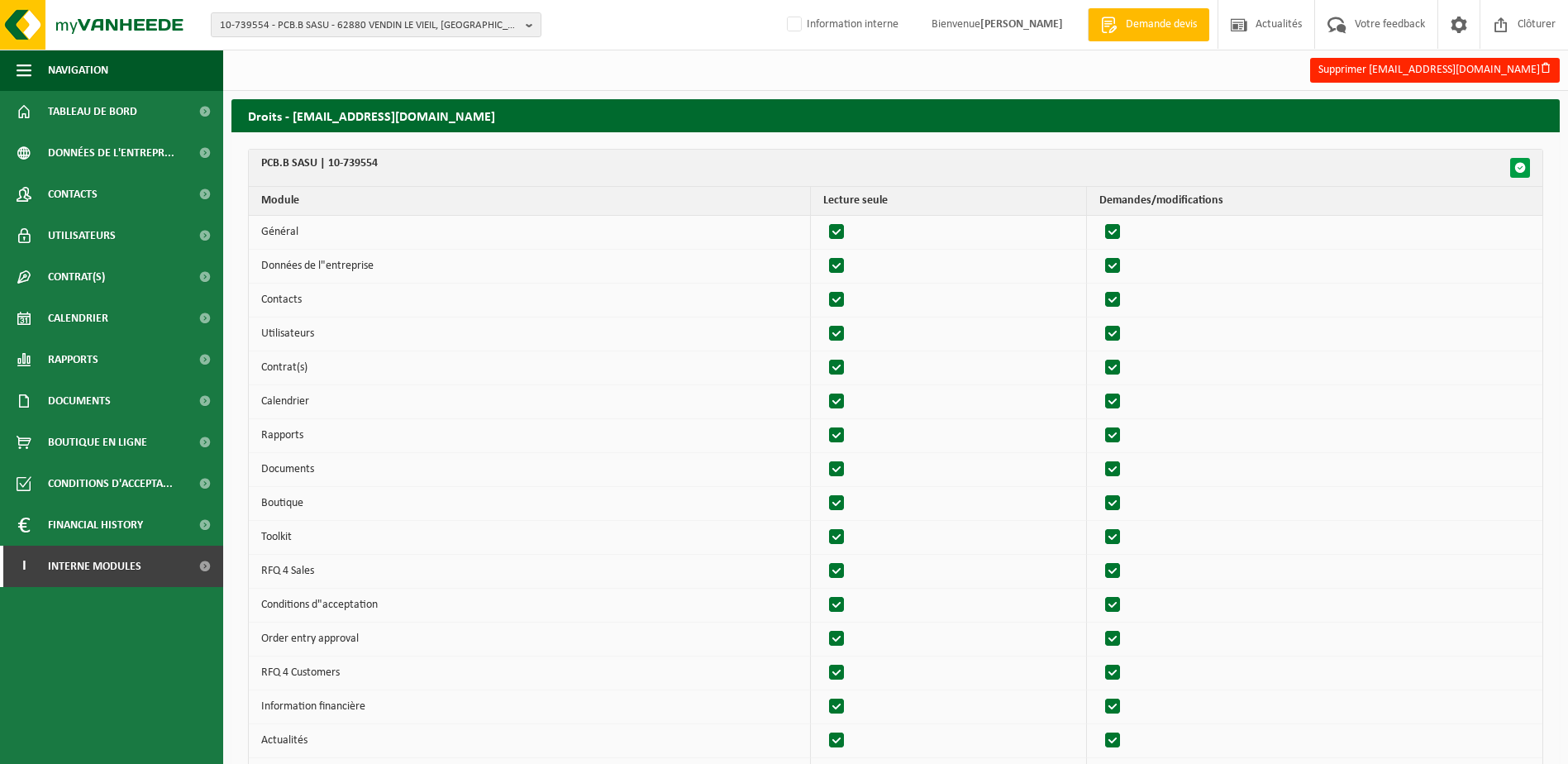
checkbox input "true"
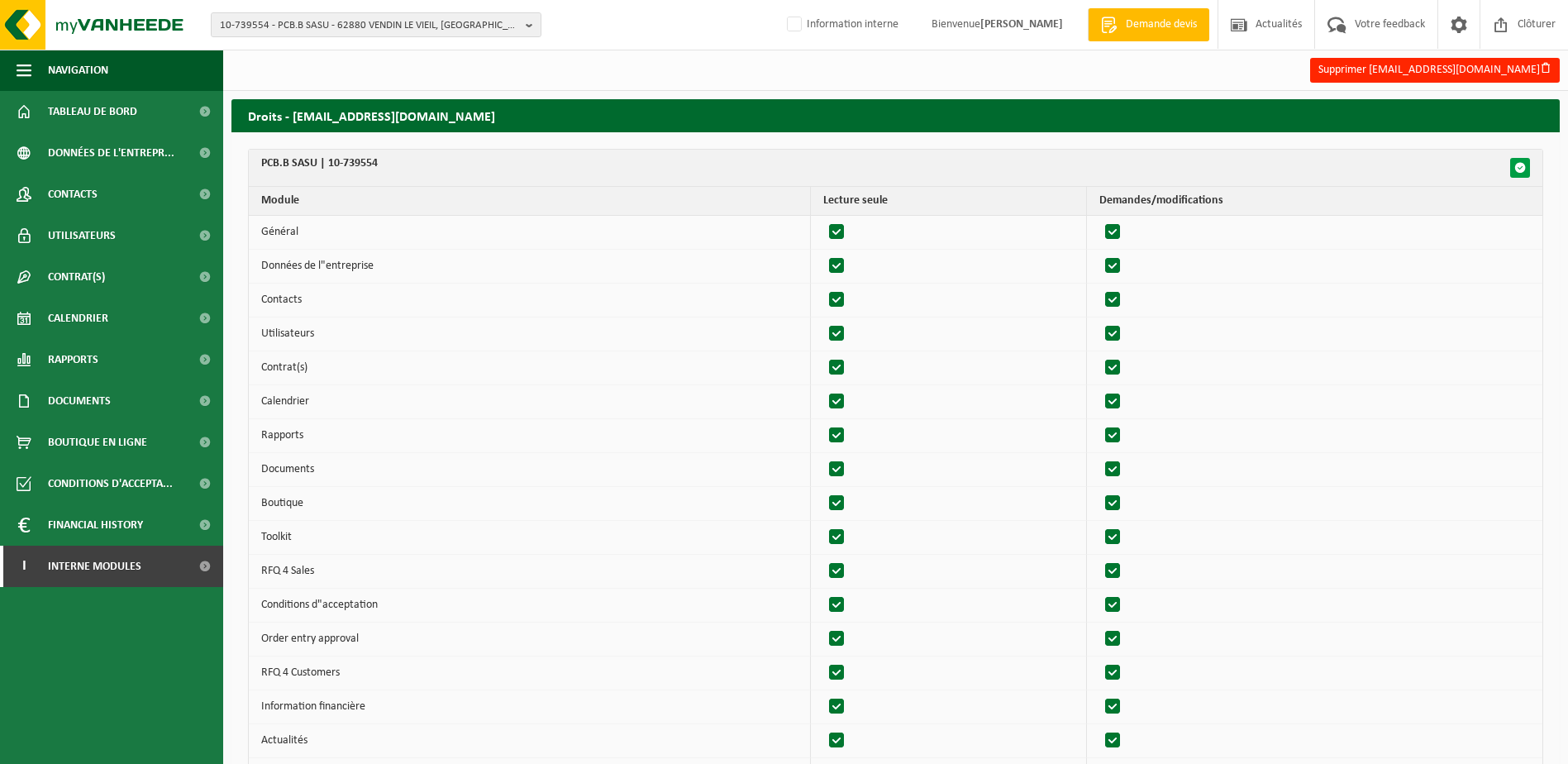
checkbox input "true"
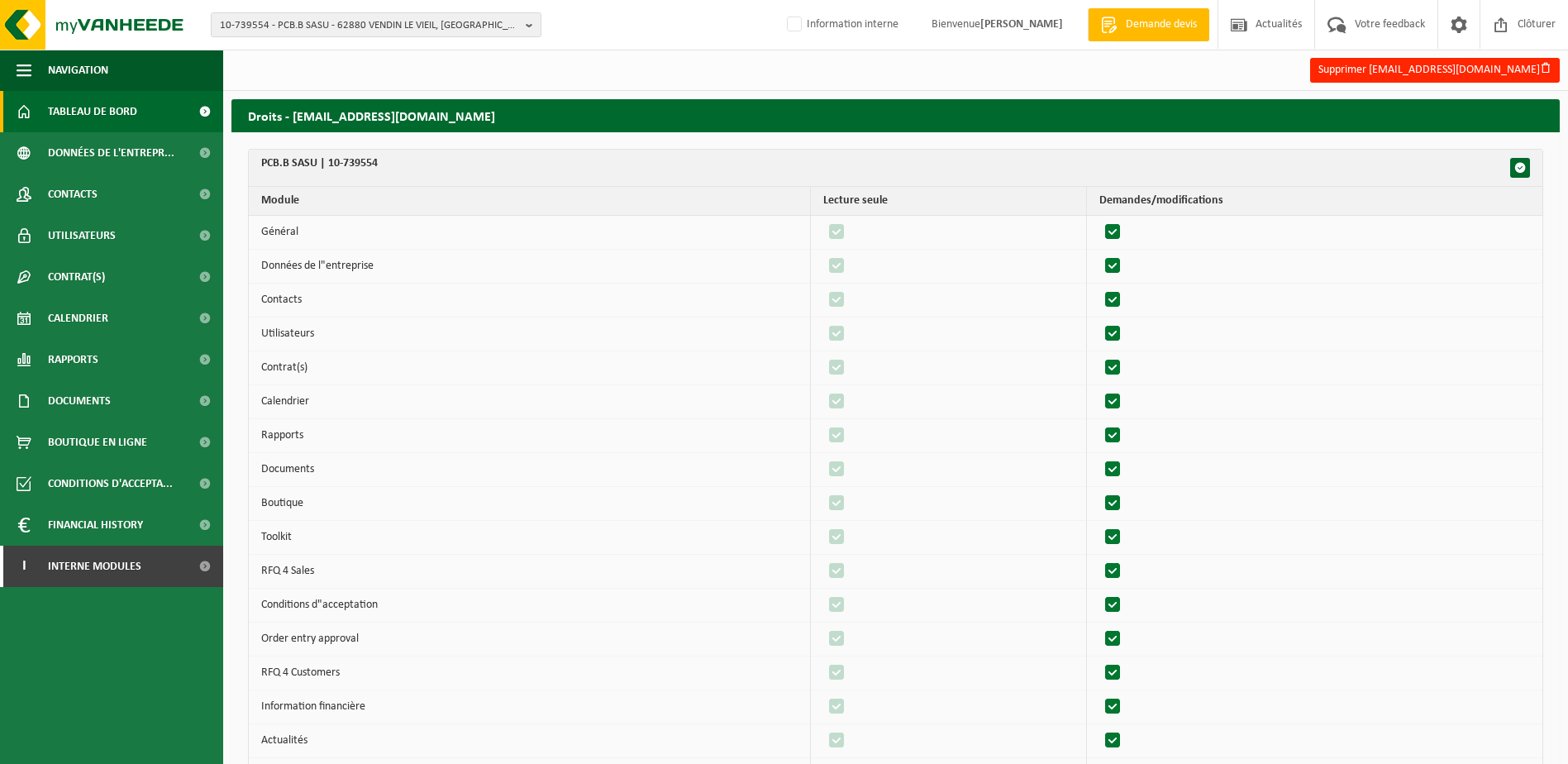
click at [89, 112] on span "Tableau de bord" at bounding box center [93, 111] width 90 height 41
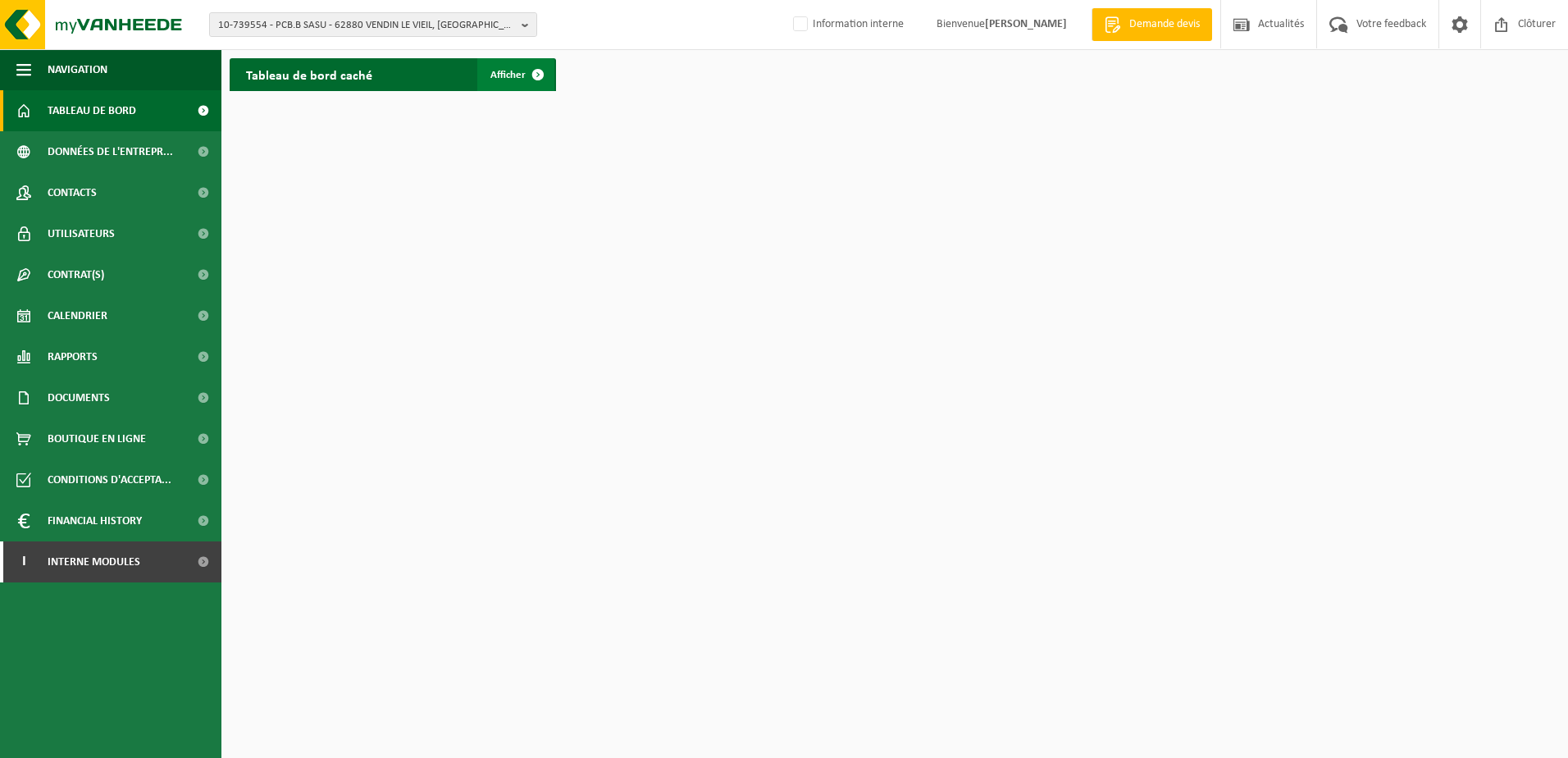
click at [492, 75] on span "Afficher" at bounding box center [508, 74] width 35 height 11
